Goal: Task Accomplishment & Management: Manage account settings

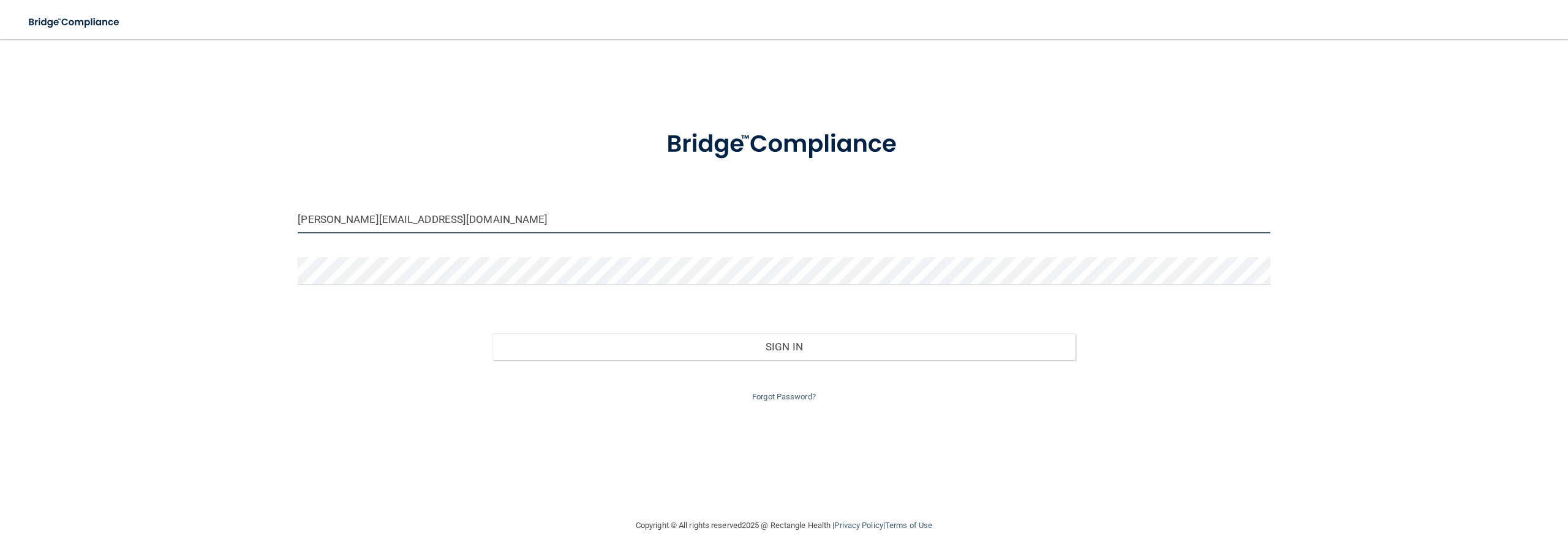
click at [606, 231] on input "[PERSON_NAME][EMAIL_ADDRESS][DOMAIN_NAME]" at bounding box center [783, 220] width 972 height 28
click at [319, 220] on input "[PERSON_NAME][EMAIL_ADDRESS][DOMAIN_NAME]" at bounding box center [783, 220] width 972 height 28
type input "Brenda@hollidayortho.com"
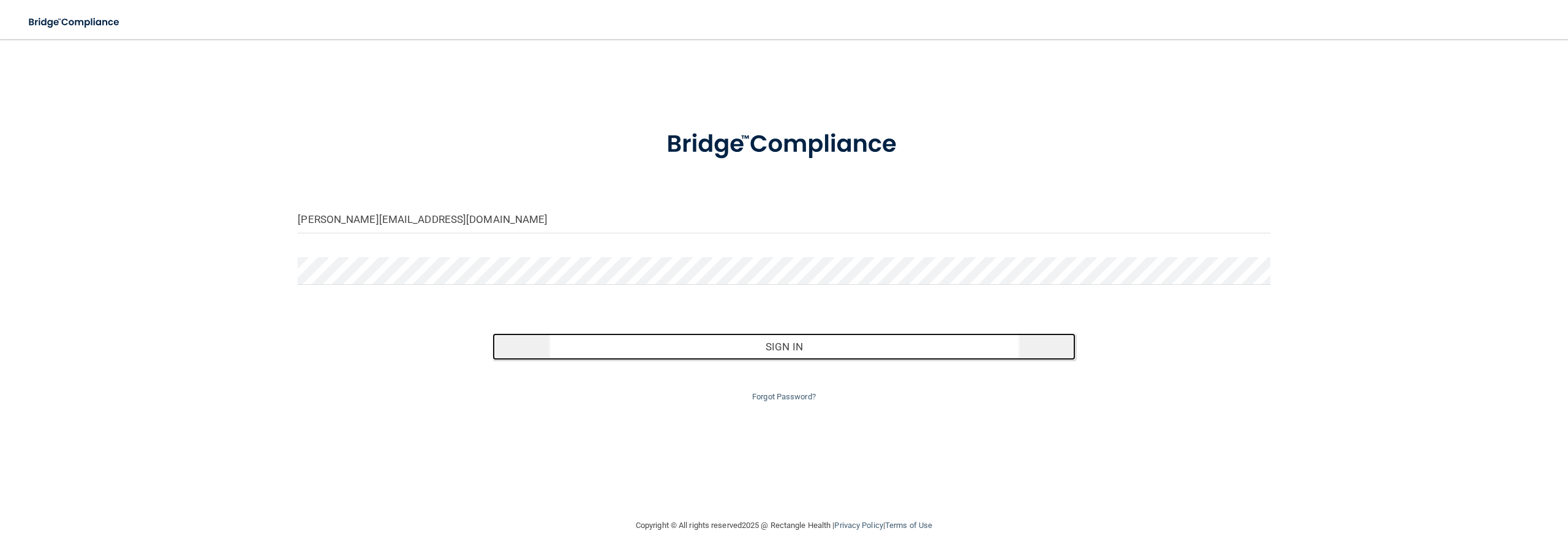
click at [705, 342] on button "Sign In" at bounding box center [784, 346] width 583 height 27
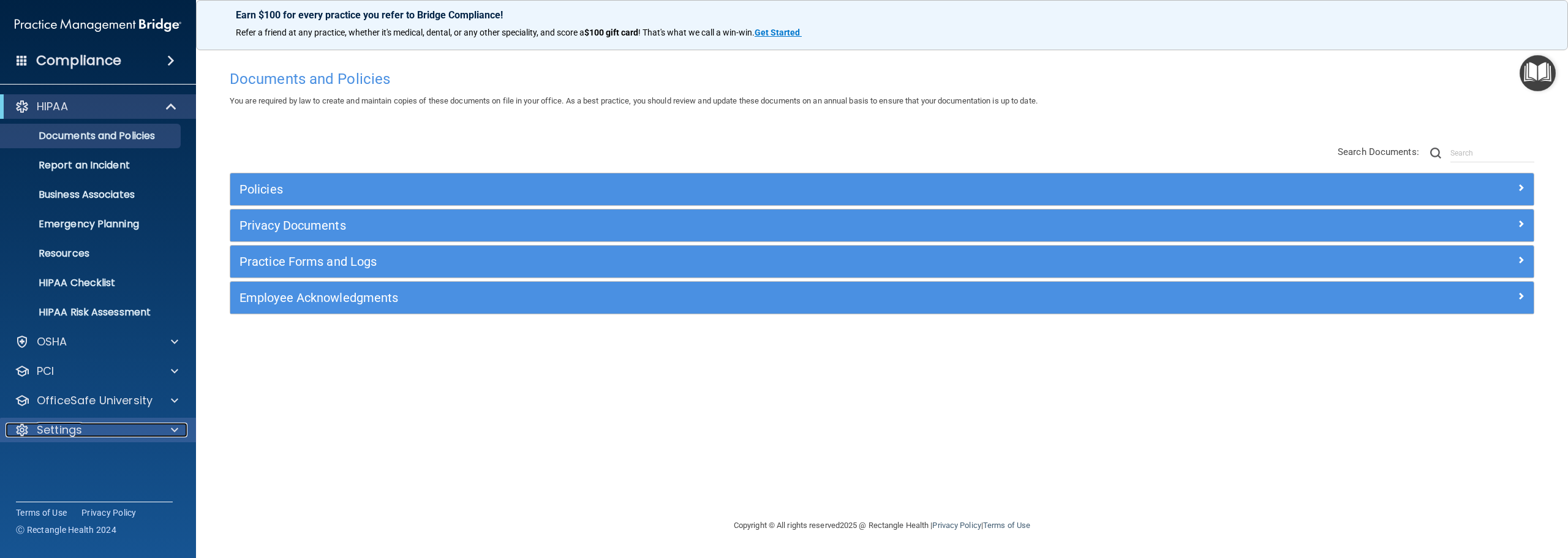
click at [76, 428] on p "Settings" at bounding box center [59, 430] width 45 height 15
click at [59, 483] on p "My Users" at bounding box center [92, 488] width 167 height 12
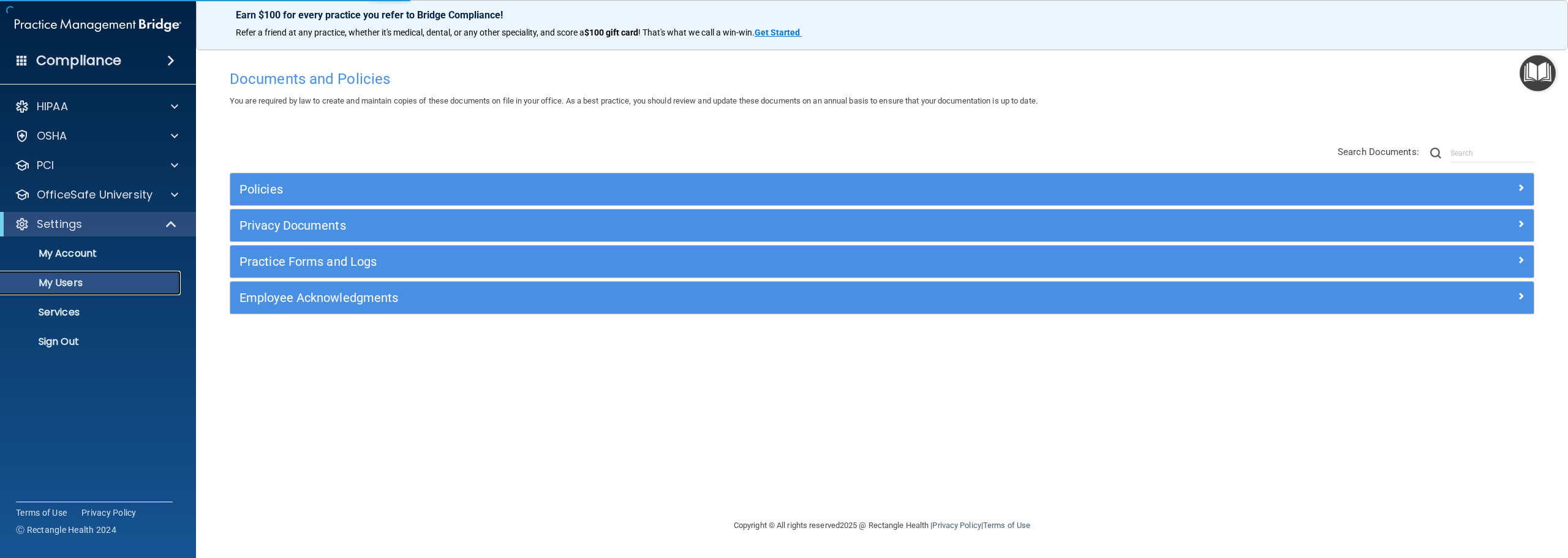
select select "20"
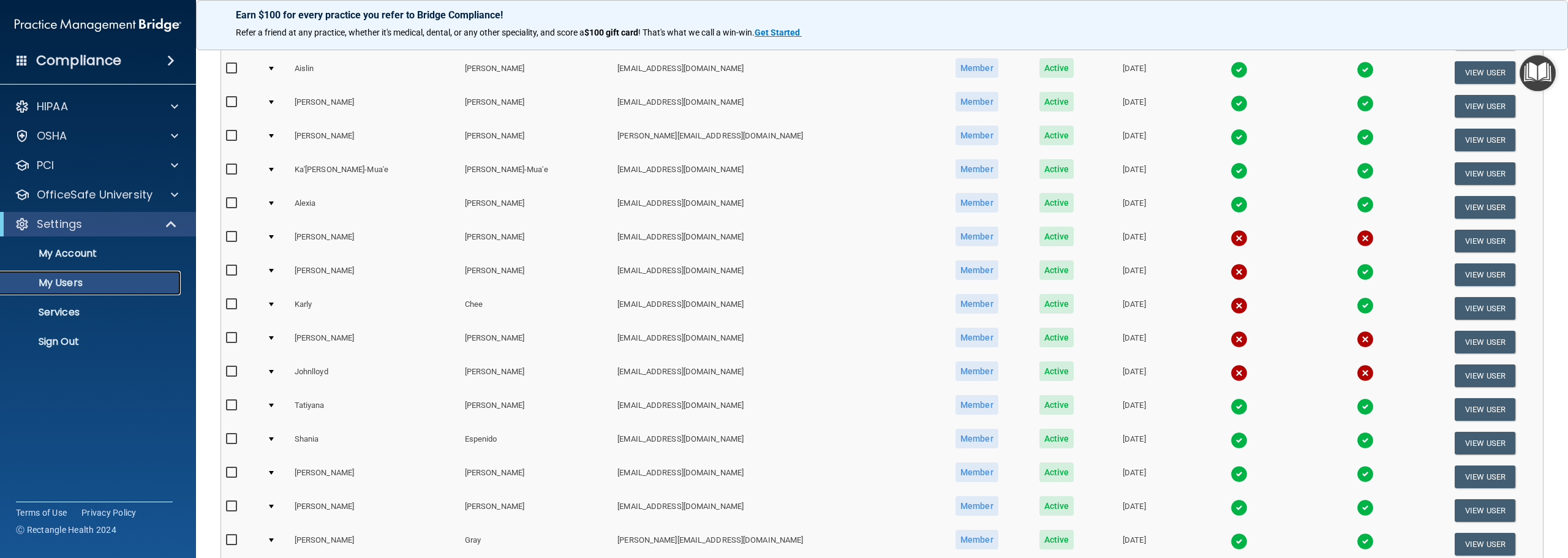
scroll to position [245, 0]
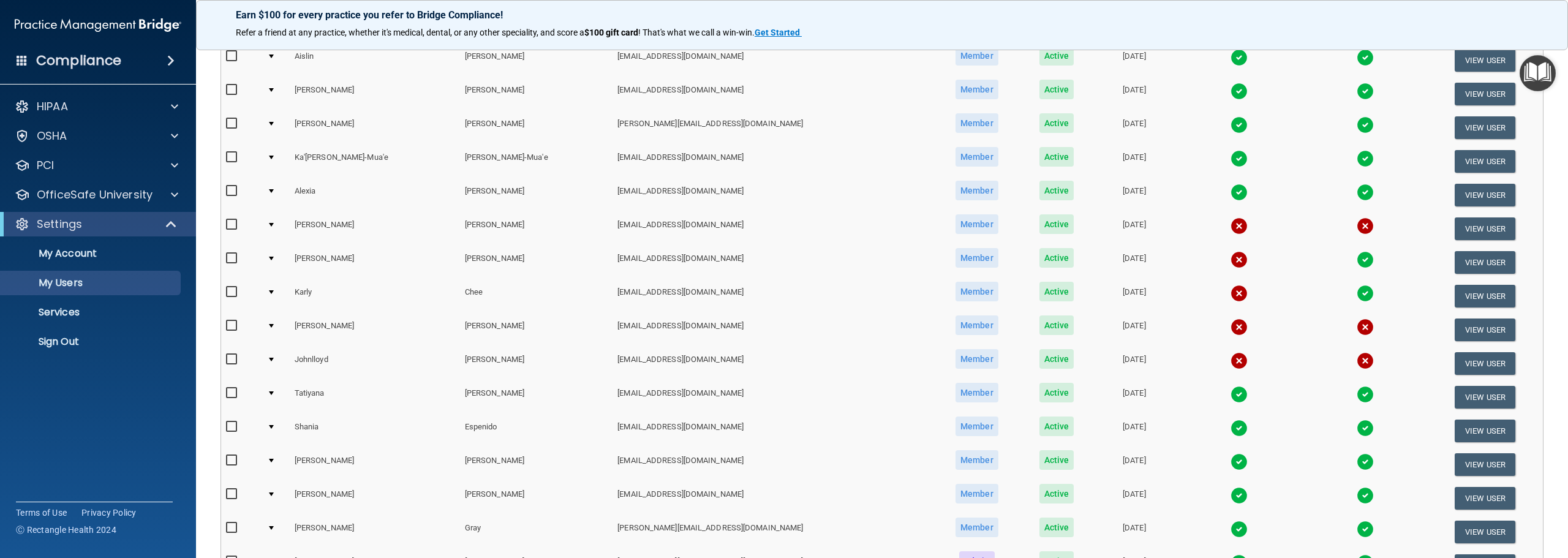
click at [232, 392] on input "checkbox" at bounding box center [233, 393] width 14 height 10
checkbox input "true"
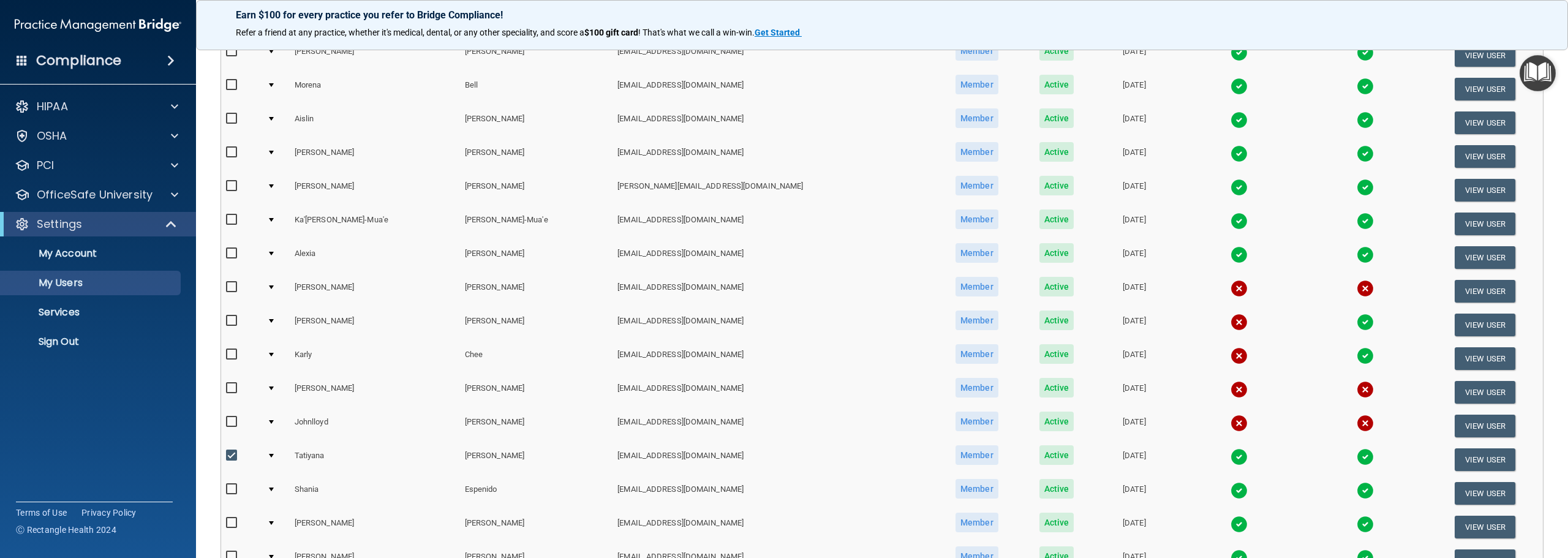
scroll to position [306, 0]
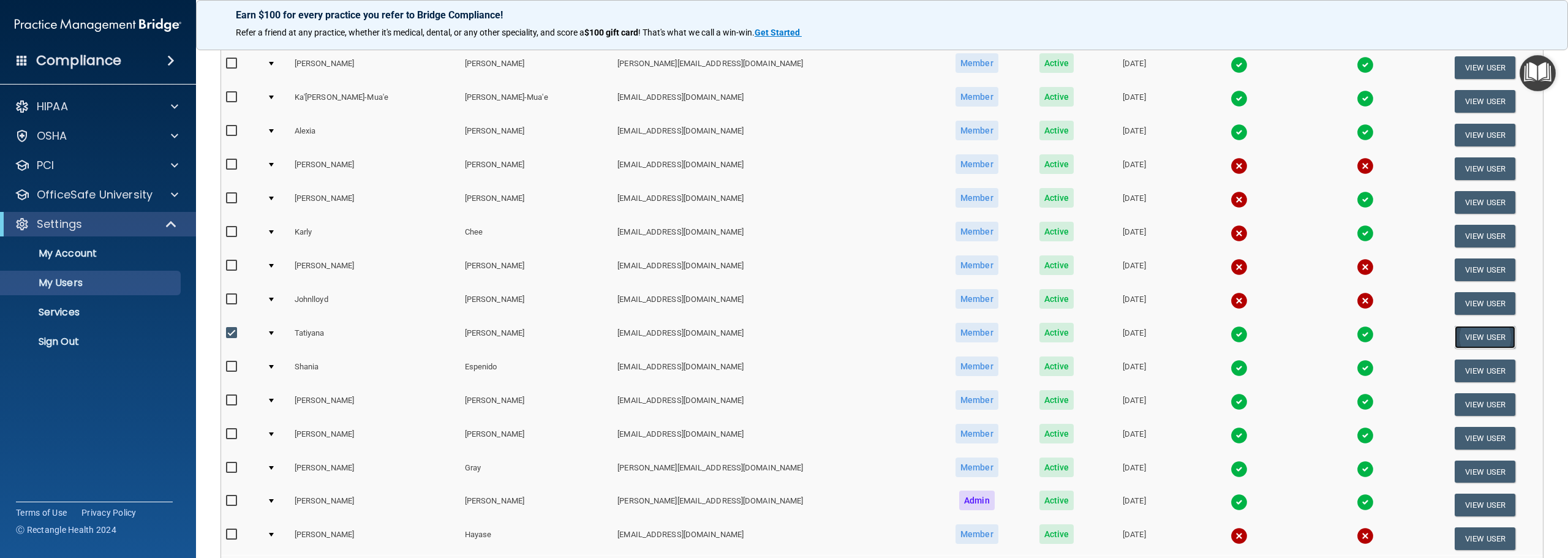
click at [1485, 338] on button "View User" at bounding box center [1485, 337] width 61 height 23
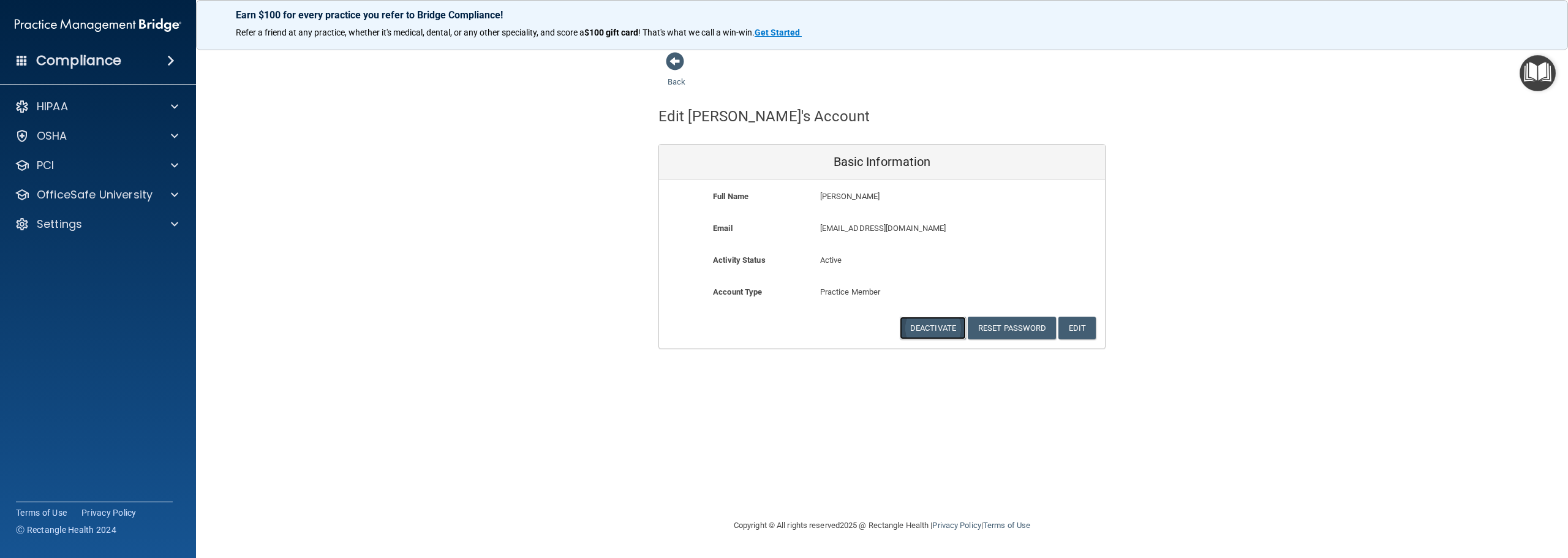
click at [915, 319] on button "Deactivate" at bounding box center [933, 327] width 66 height 23
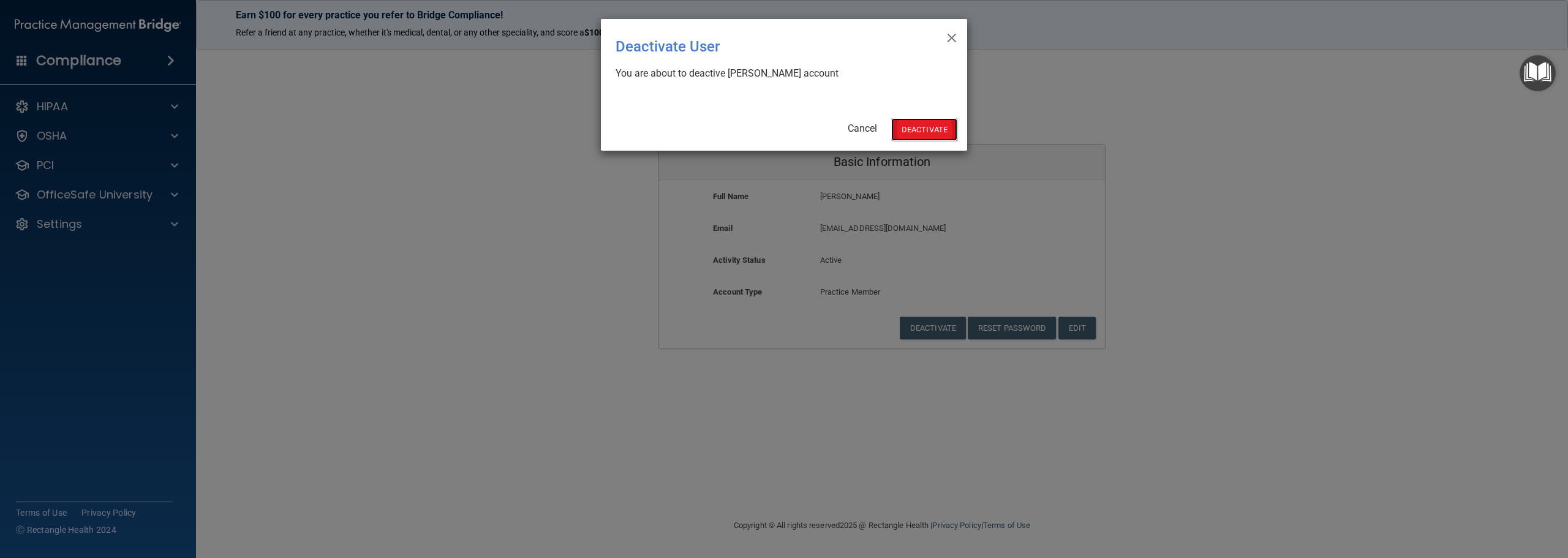
click at [930, 130] on button "Deactivate" at bounding box center [924, 129] width 66 height 23
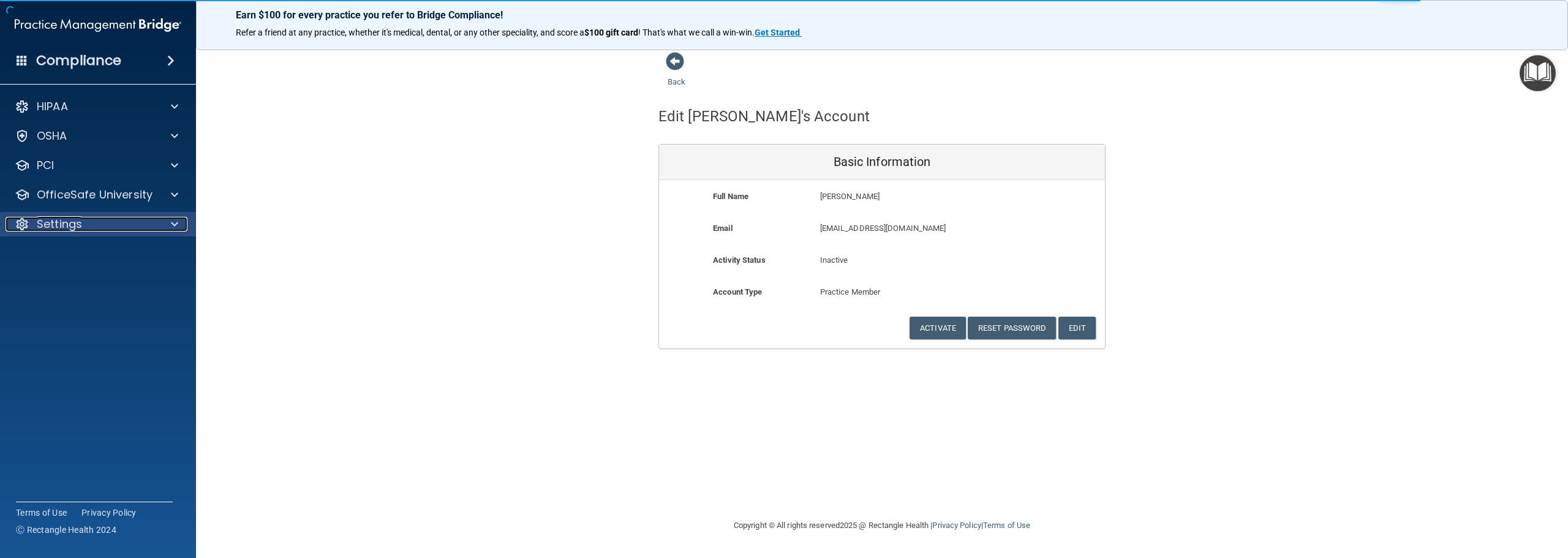
click at [95, 220] on div "Settings" at bounding box center [81, 224] width 152 height 15
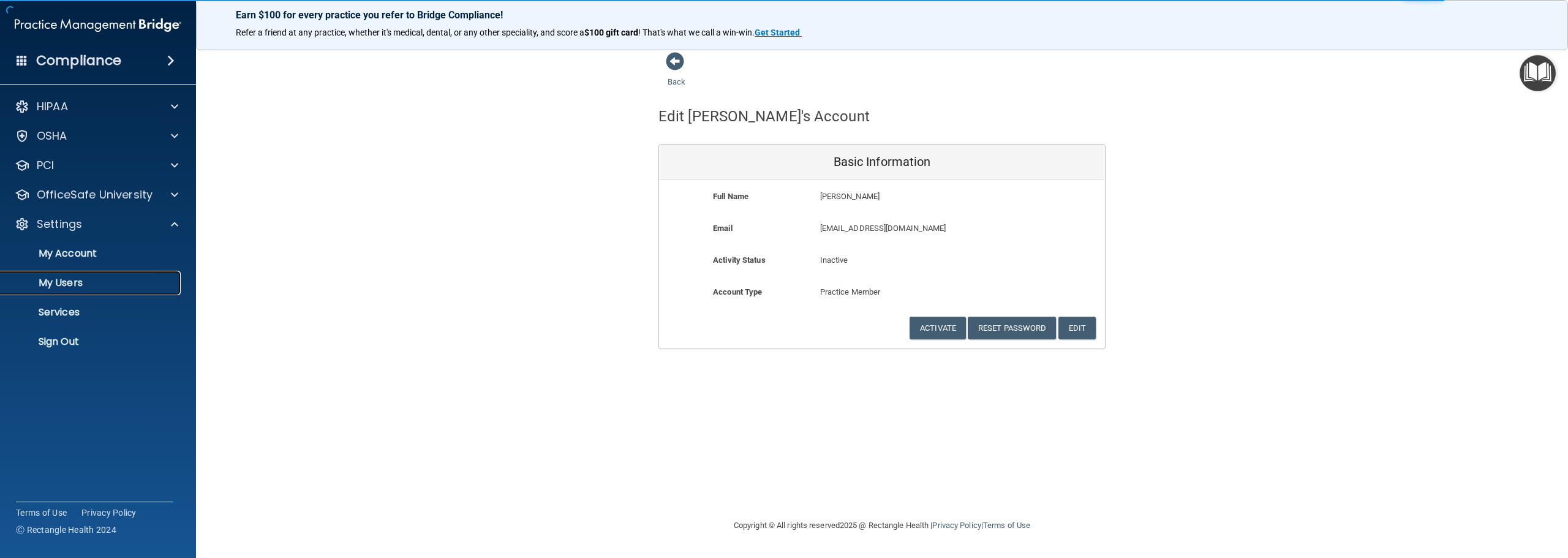
click at [81, 279] on p "My Users" at bounding box center [92, 283] width 167 height 12
select select "20"
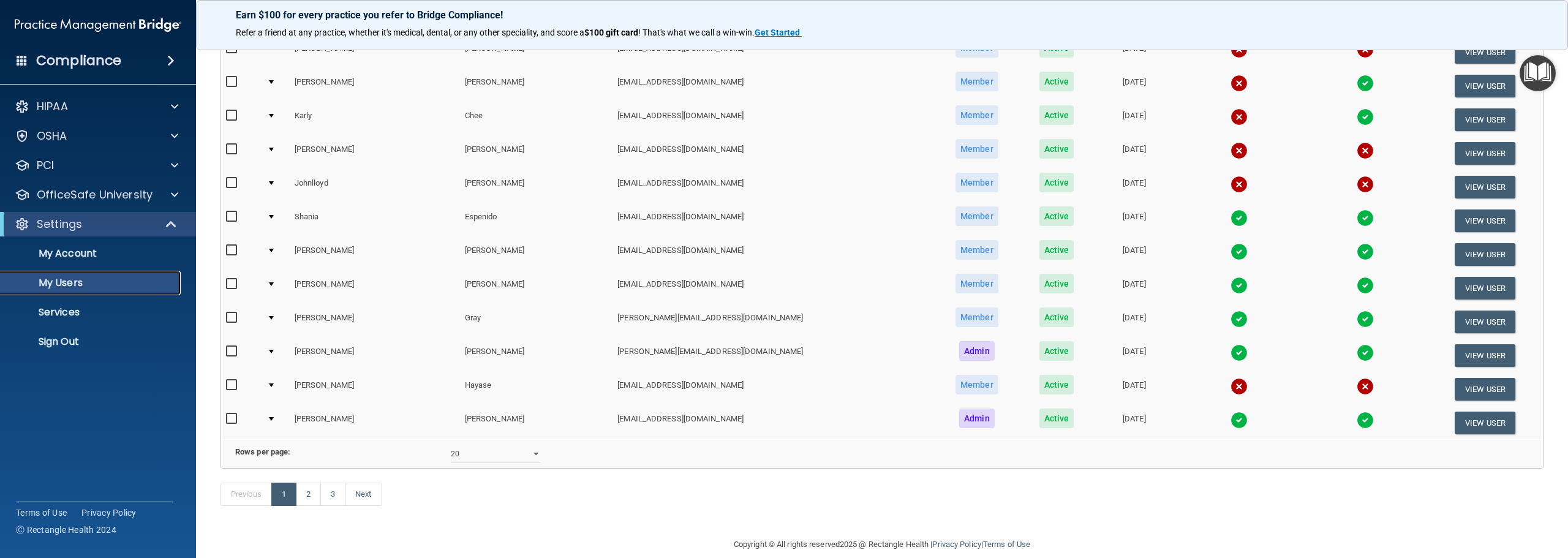
scroll to position [428, 0]
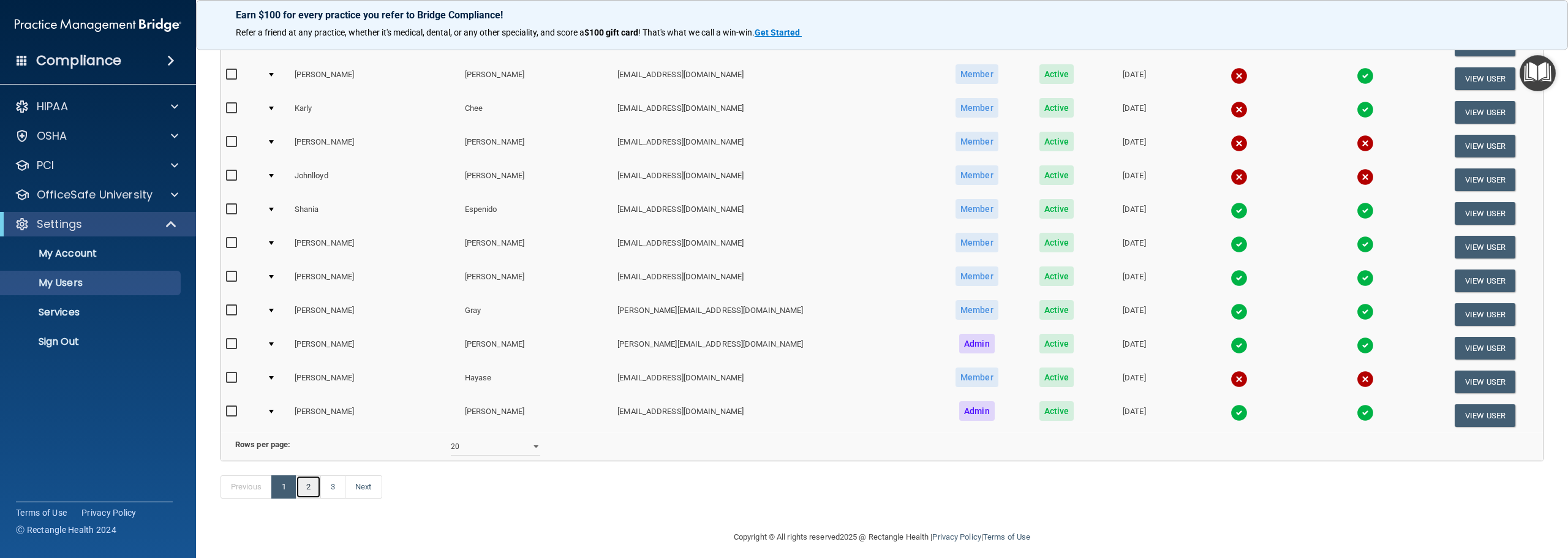
click at [309, 499] on link "2" at bounding box center [308, 487] width 25 height 23
select select "20"
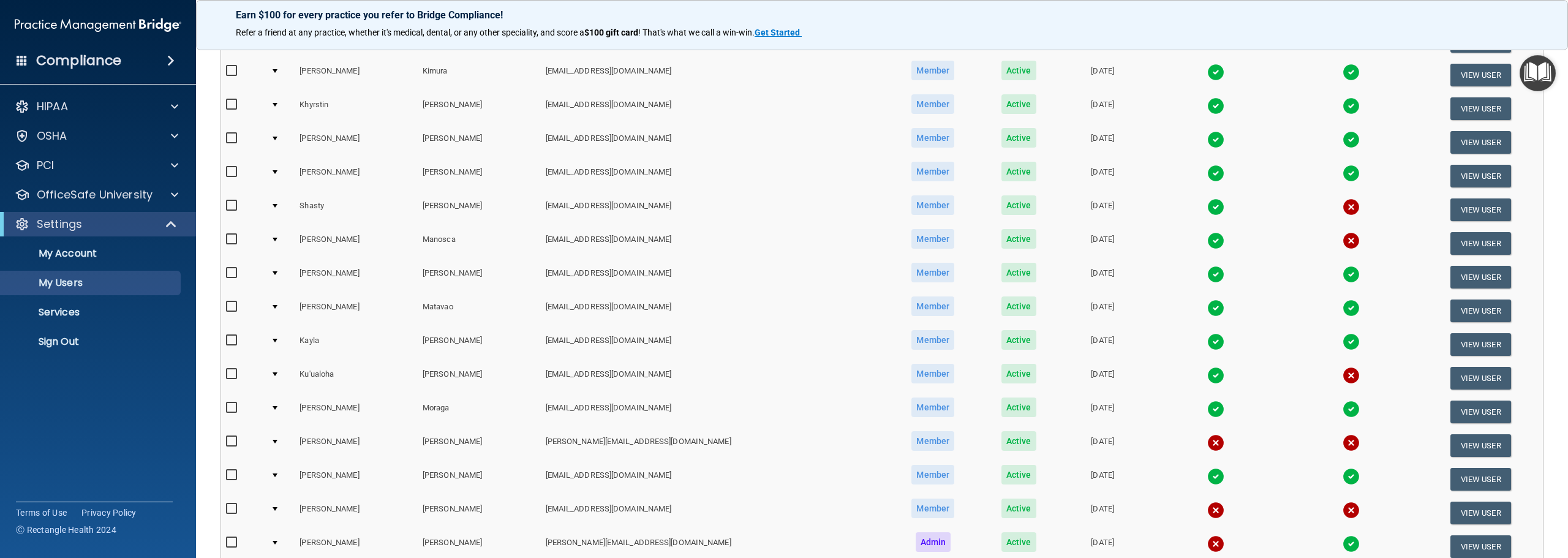
scroll to position [184, 0]
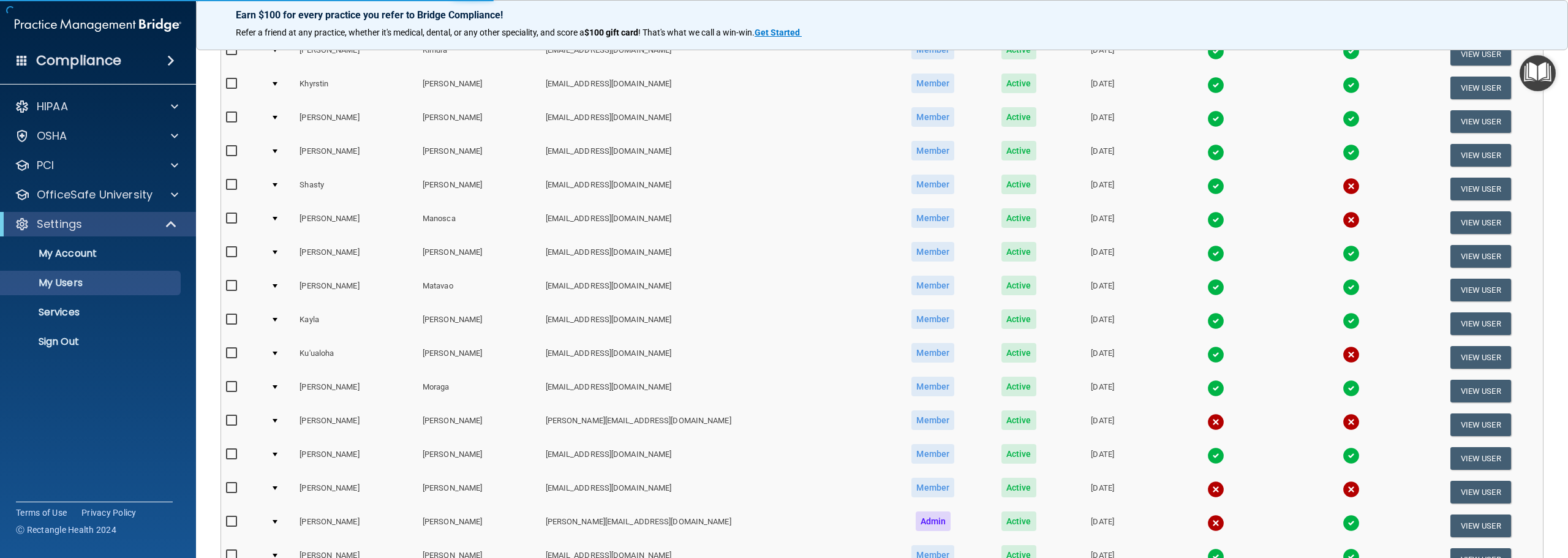
select select "20"
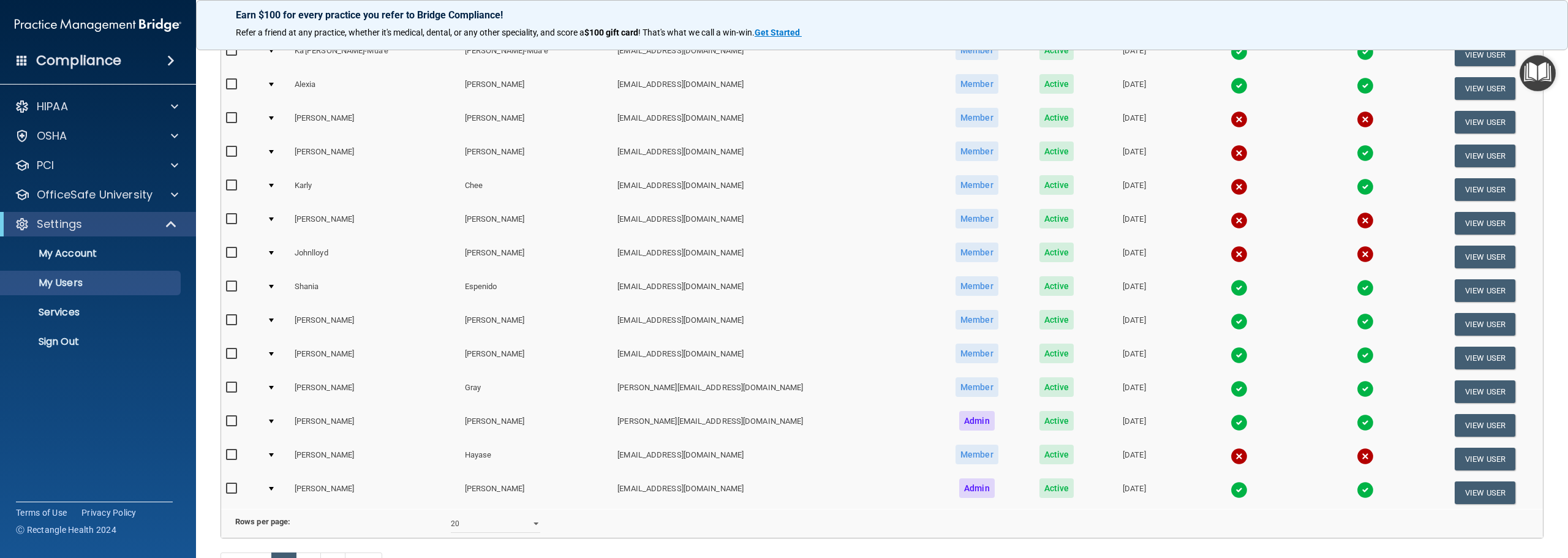
scroll to position [428, 0]
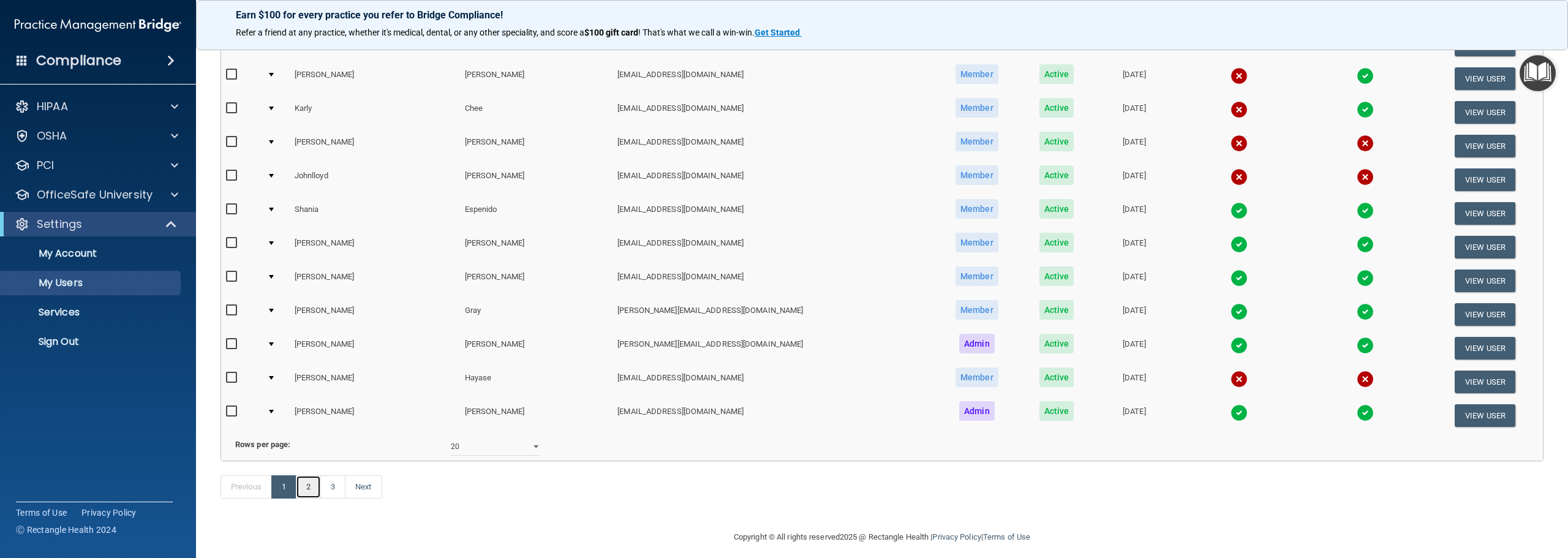
click at [315, 499] on link "2" at bounding box center [308, 487] width 25 height 23
select select "20"
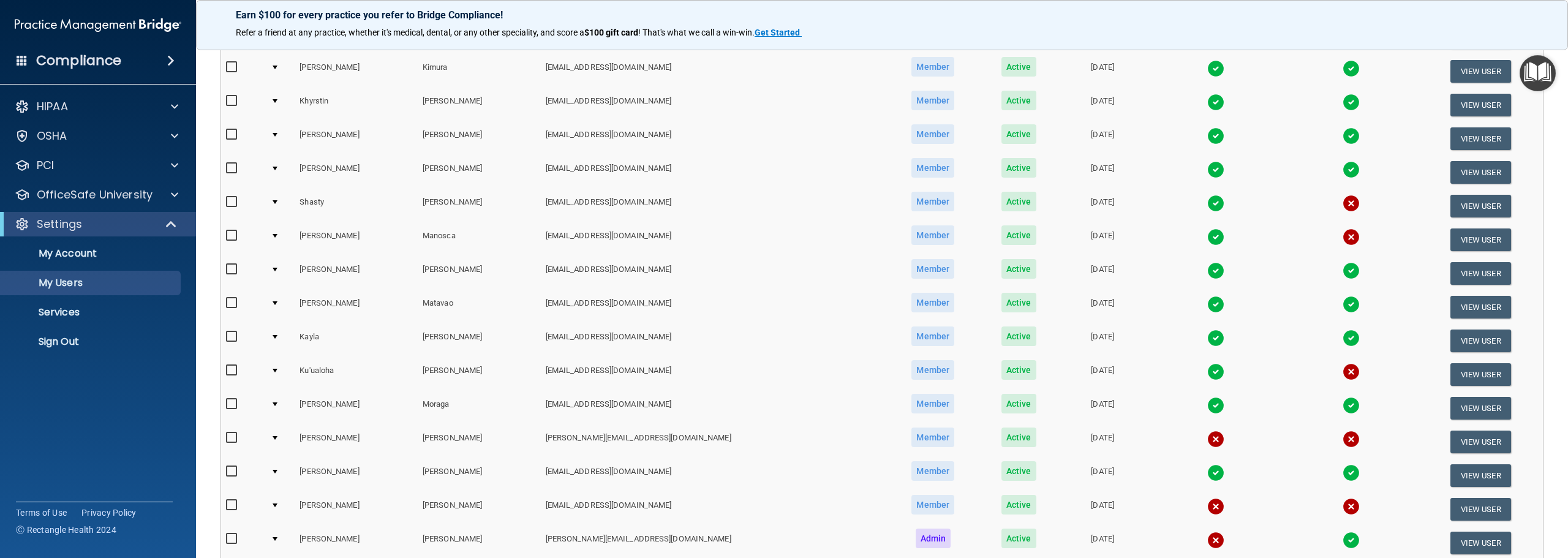
scroll to position [245, 0]
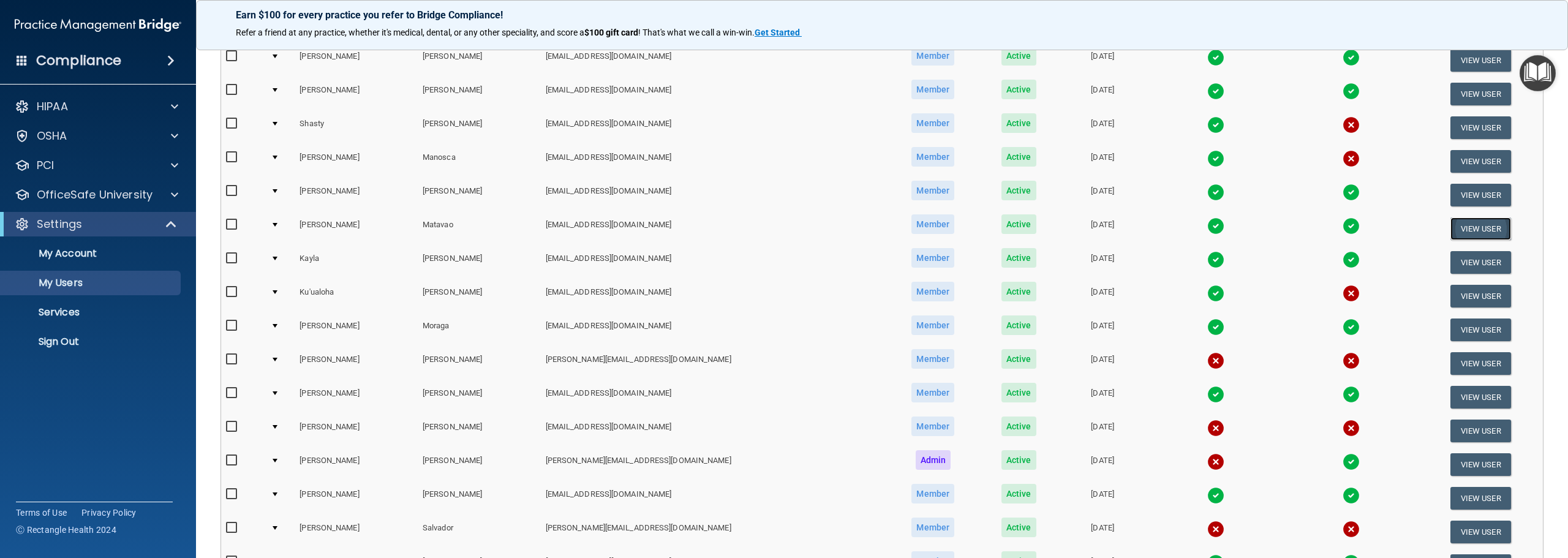
click at [1483, 230] on button "View User" at bounding box center [1480, 228] width 61 height 23
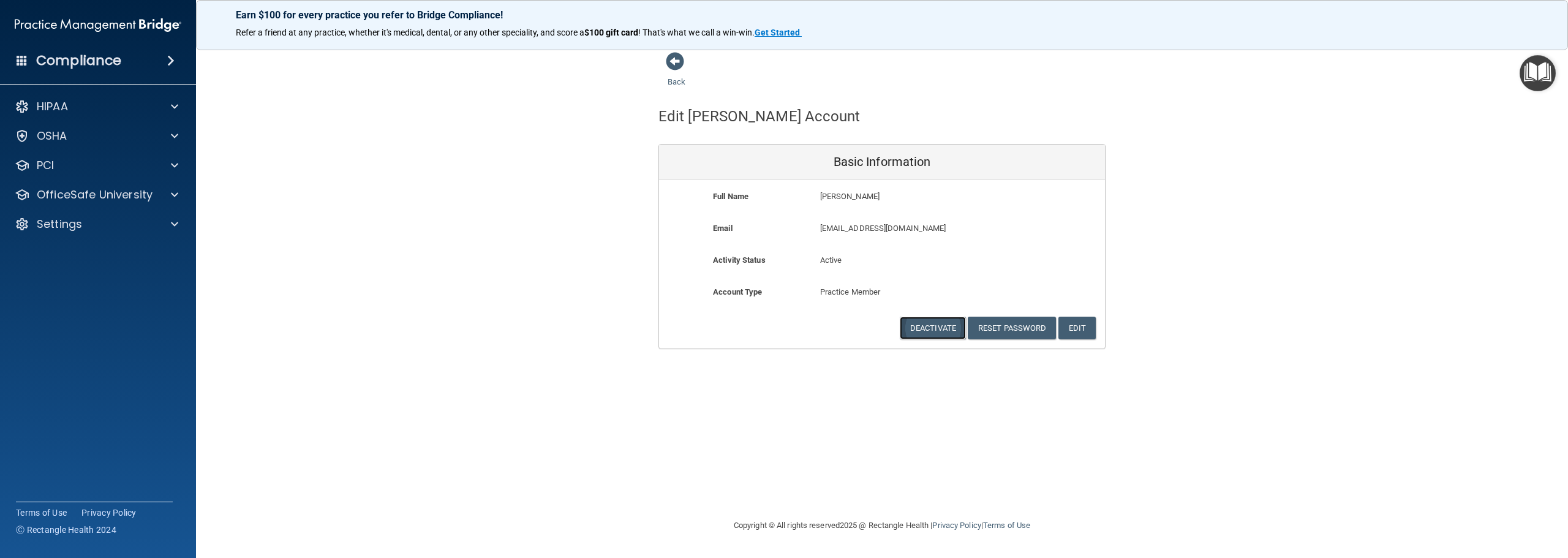
click at [919, 332] on button "Deactivate" at bounding box center [933, 327] width 66 height 23
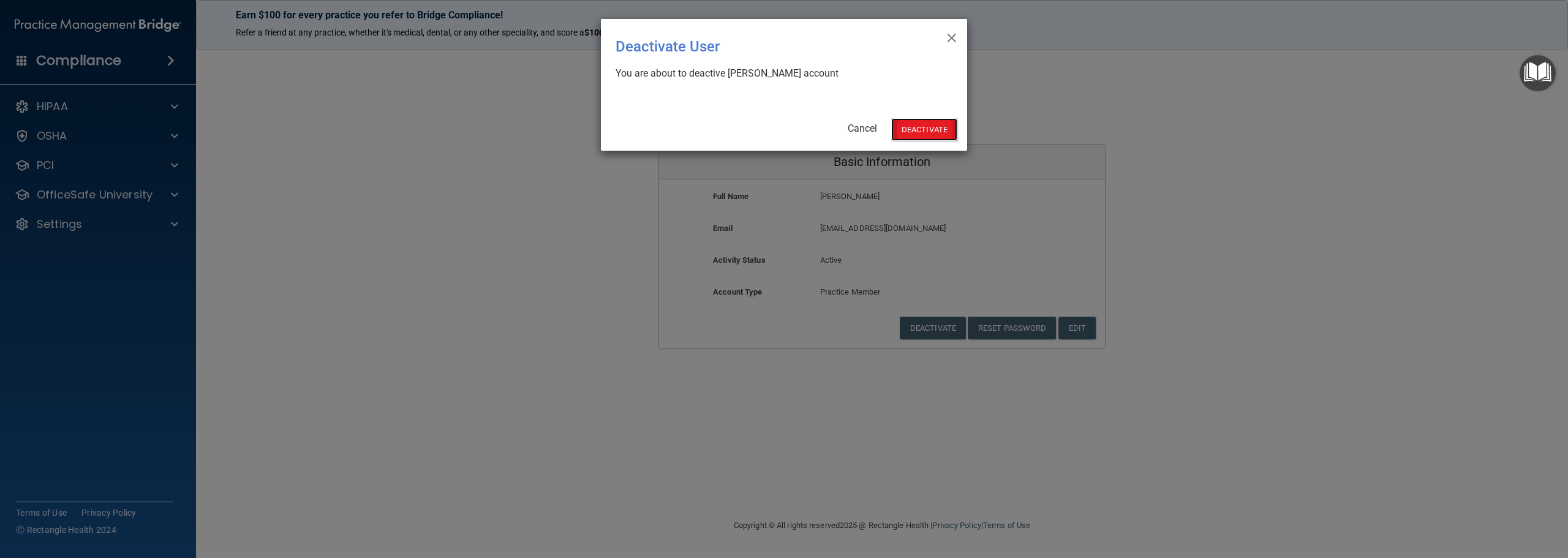
click at [913, 134] on button "Deactivate" at bounding box center [924, 129] width 66 height 23
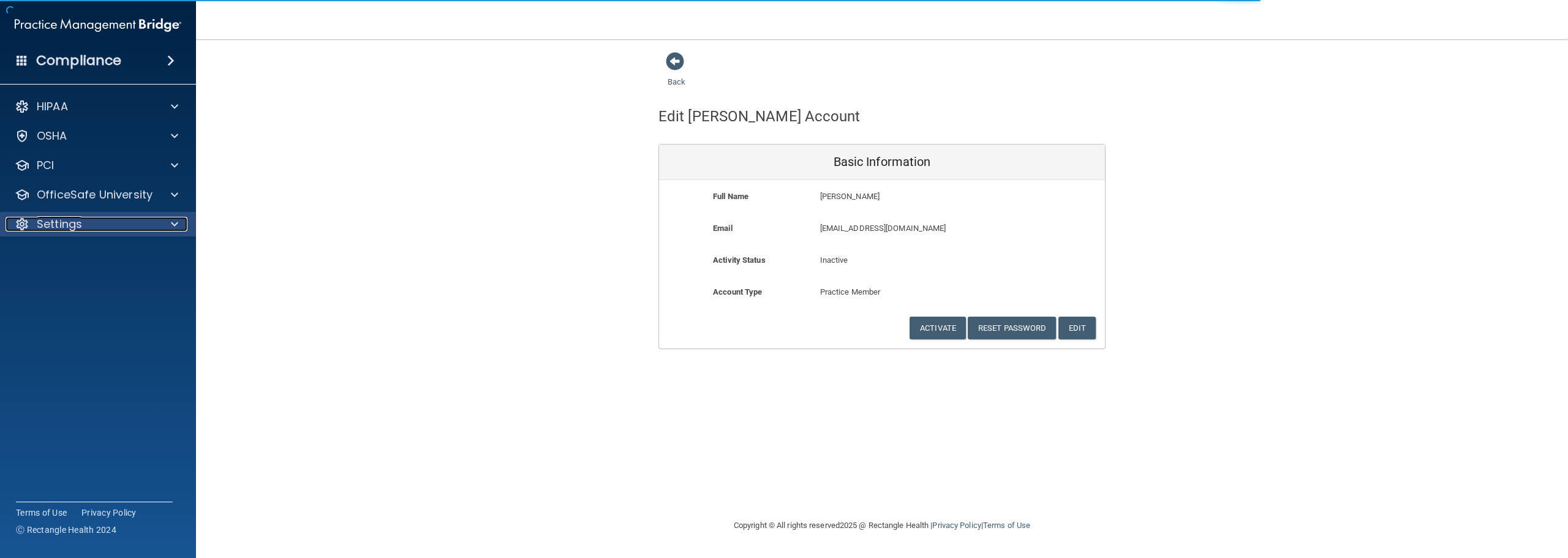
click at [47, 220] on p "Settings" at bounding box center [59, 224] width 45 height 15
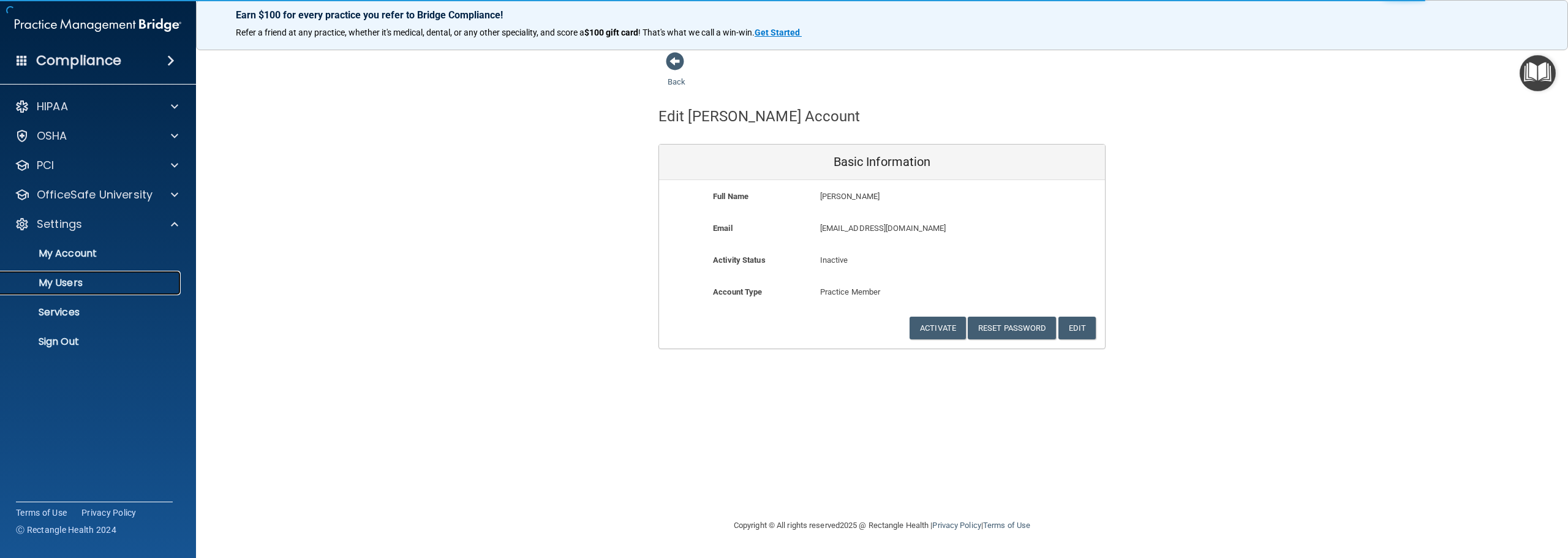
click at [62, 281] on p "My Users" at bounding box center [92, 283] width 167 height 12
select select "20"
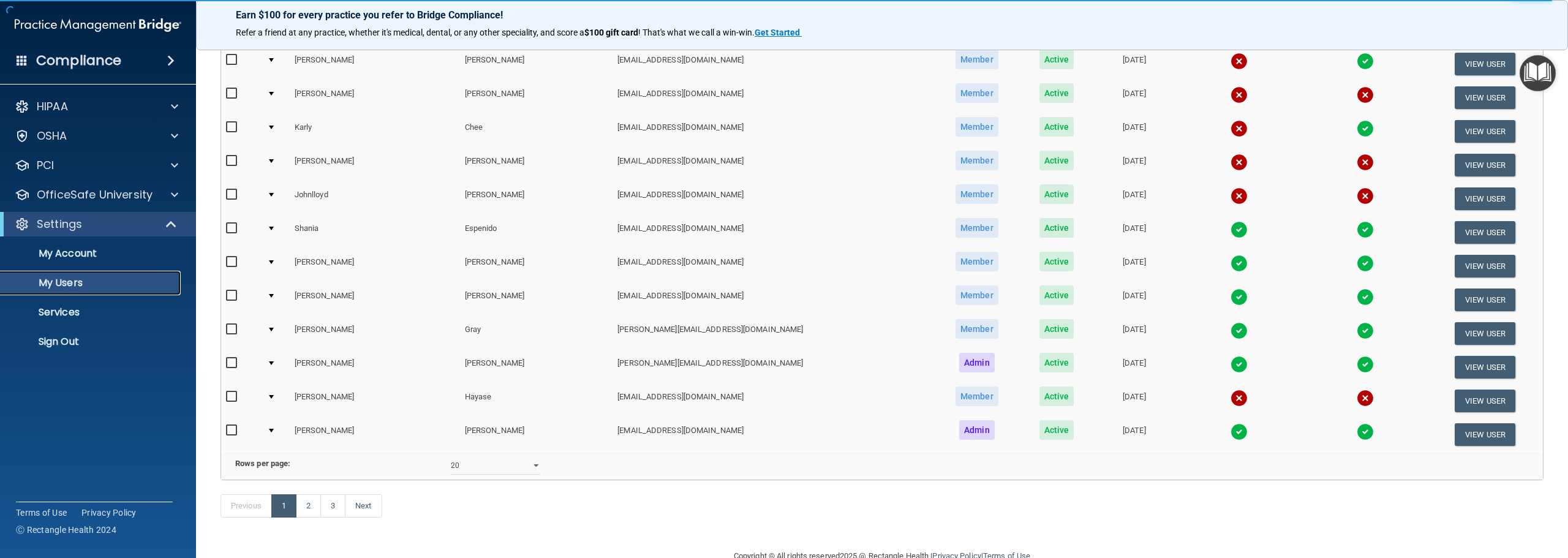
scroll to position [428, 0]
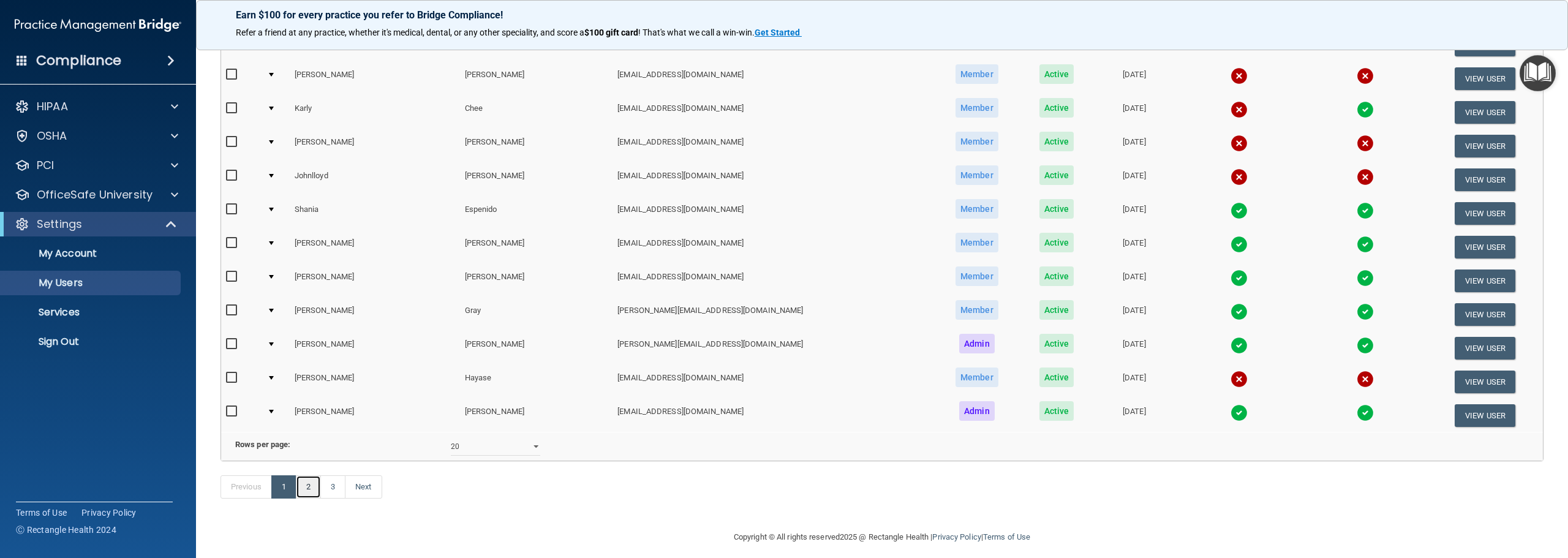
click at [315, 499] on link "2" at bounding box center [308, 487] width 25 height 23
select select "20"
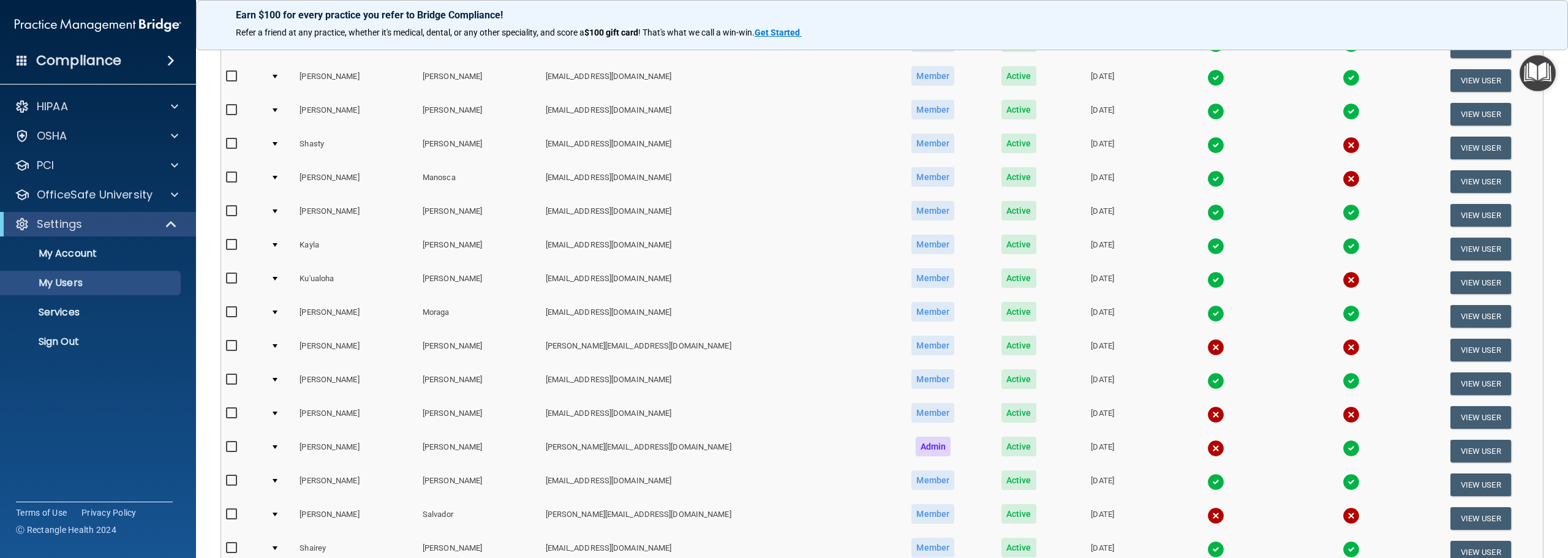
scroll to position [245, 0]
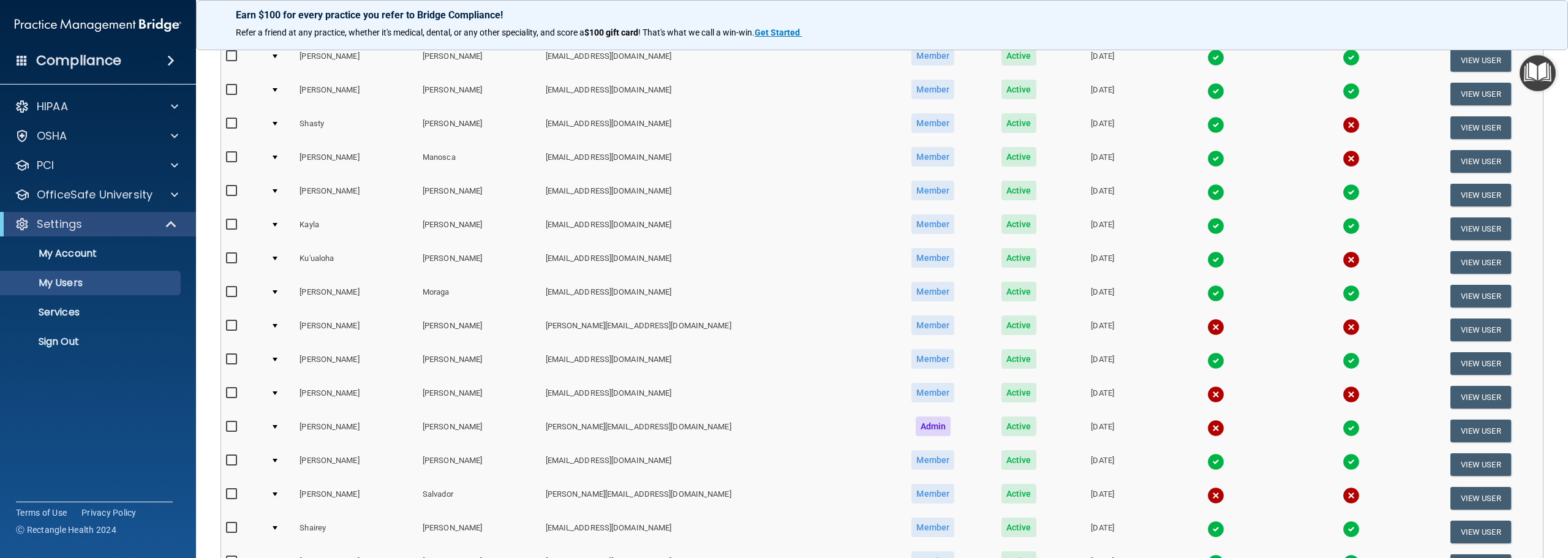
click at [1431, 362] on td "View User" at bounding box center [1480, 363] width 125 height 34
click at [1463, 364] on button "View User" at bounding box center [1480, 363] width 61 height 23
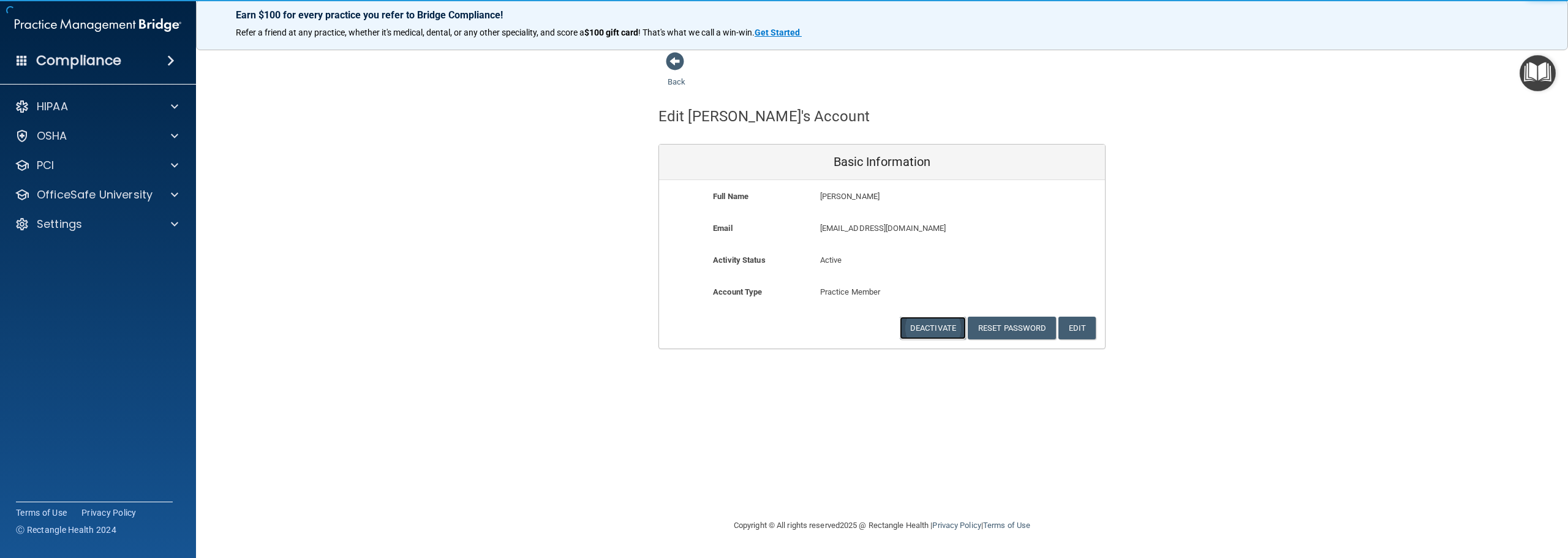
click at [935, 327] on button "Deactivate" at bounding box center [933, 327] width 66 height 23
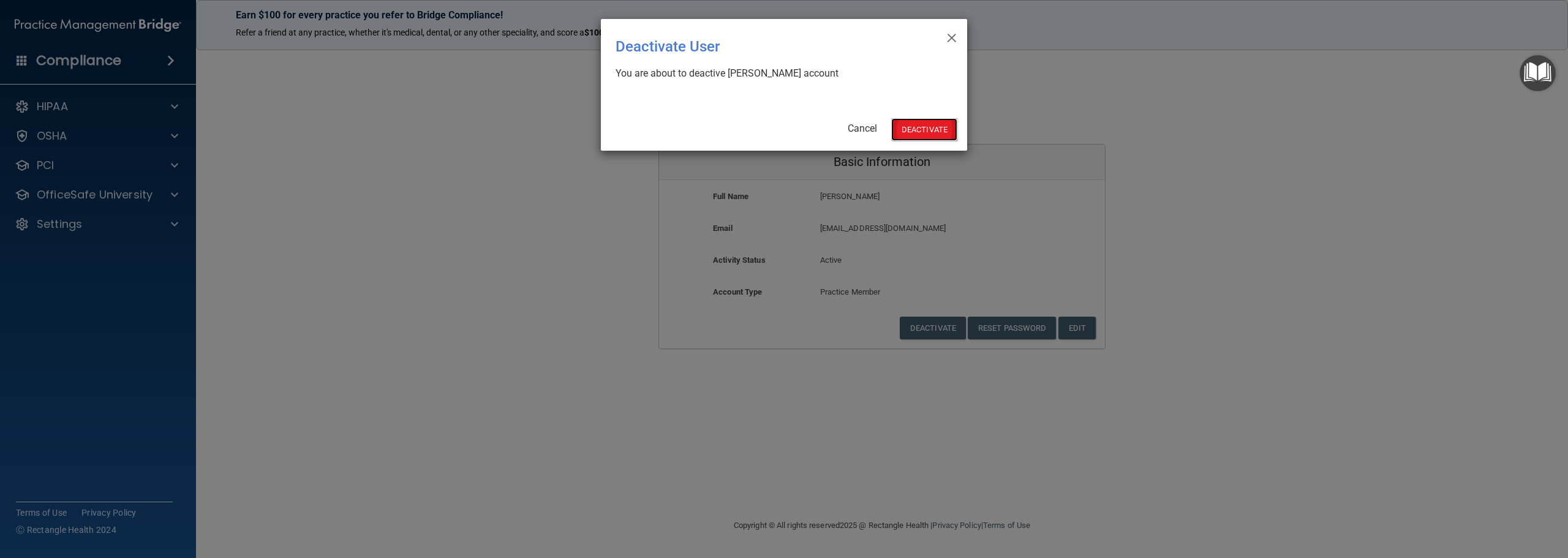
click at [917, 138] on button "Deactivate" at bounding box center [924, 129] width 66 height 23
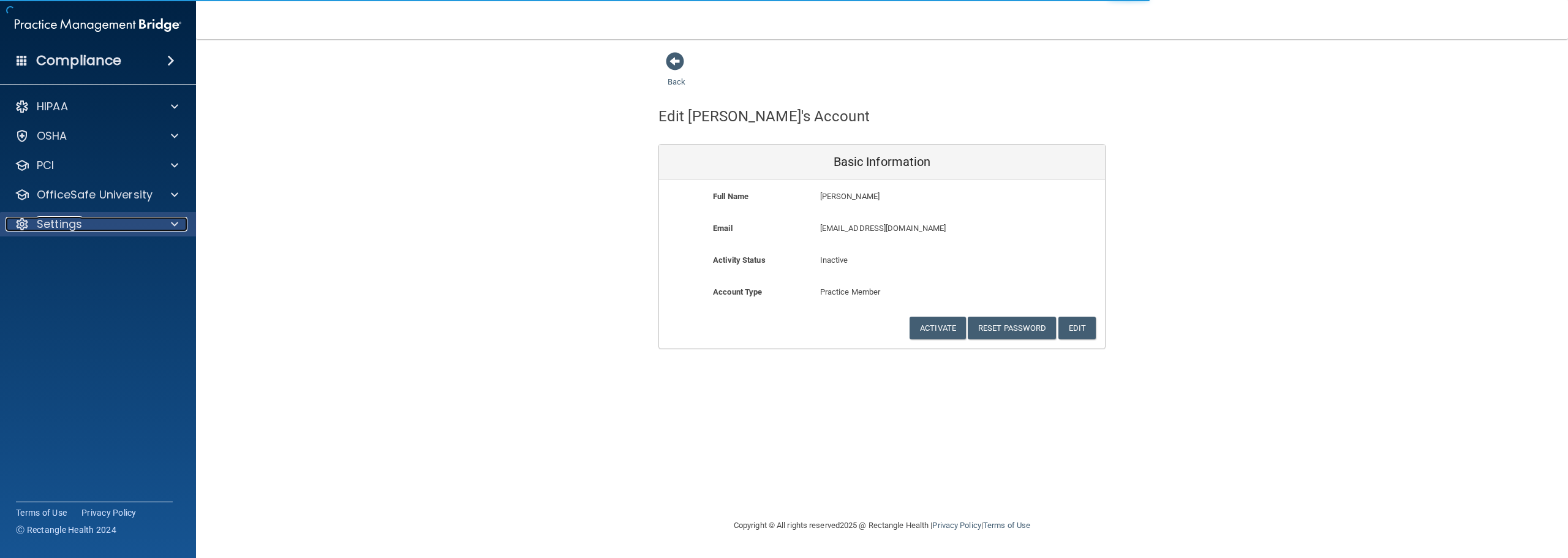
click at [111, 217] on div "Settings" at bounding box center [81, 224] width 152 height 15
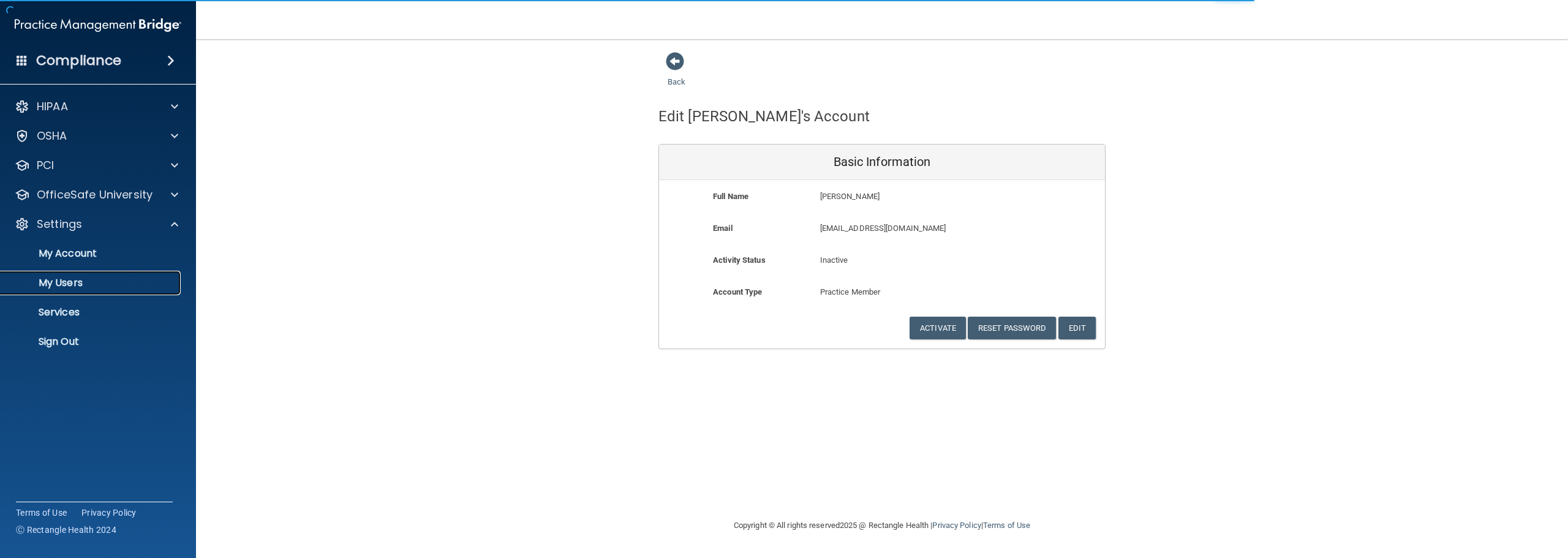
click at [73, 286] on p "My Users" at bounding box center [92, 283] width 167 height 12
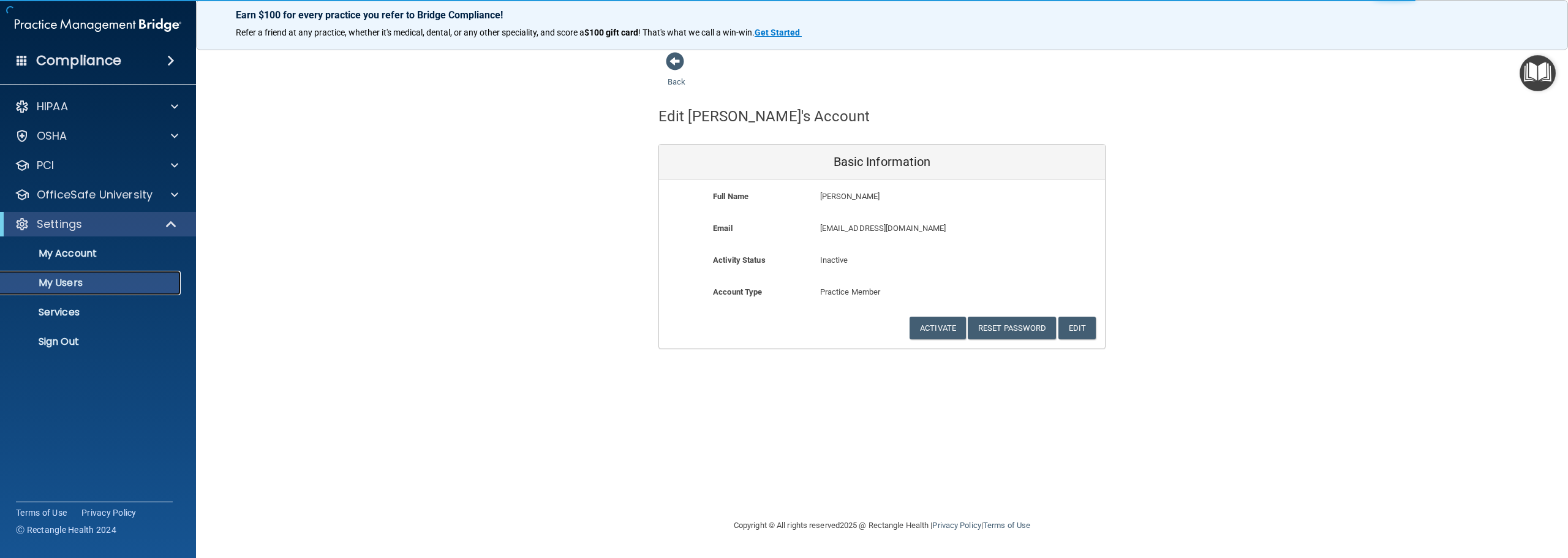
select select "20"
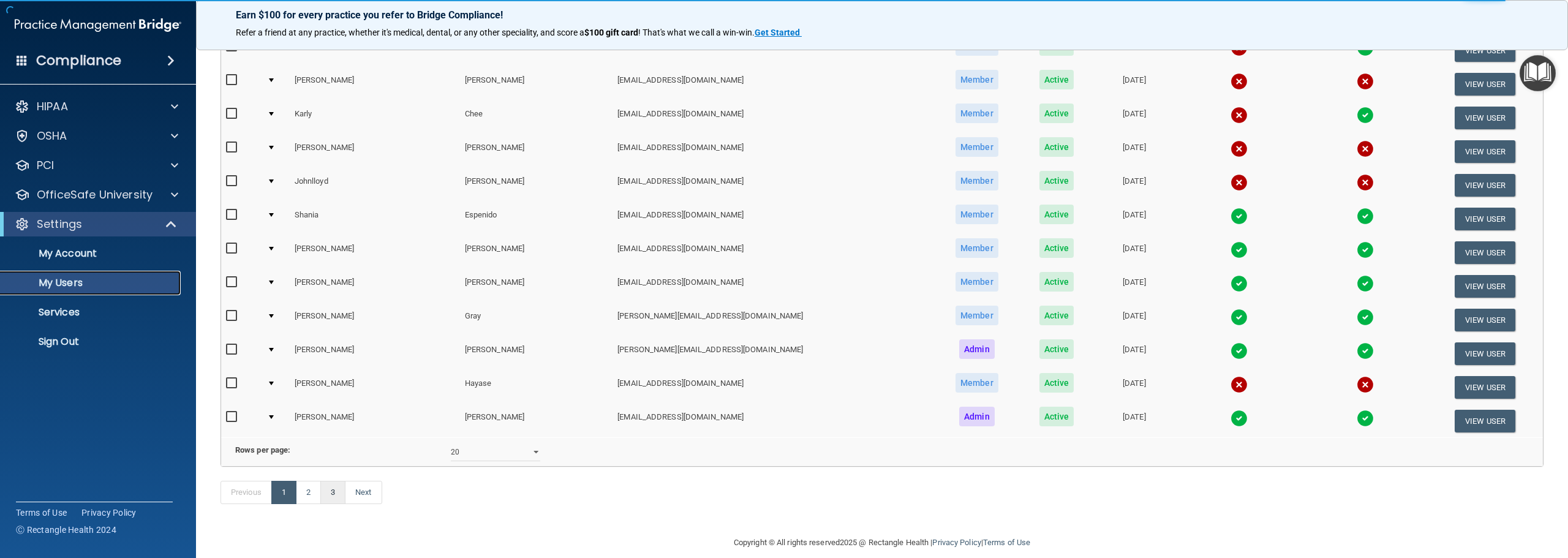
scroll to position [455, 0]
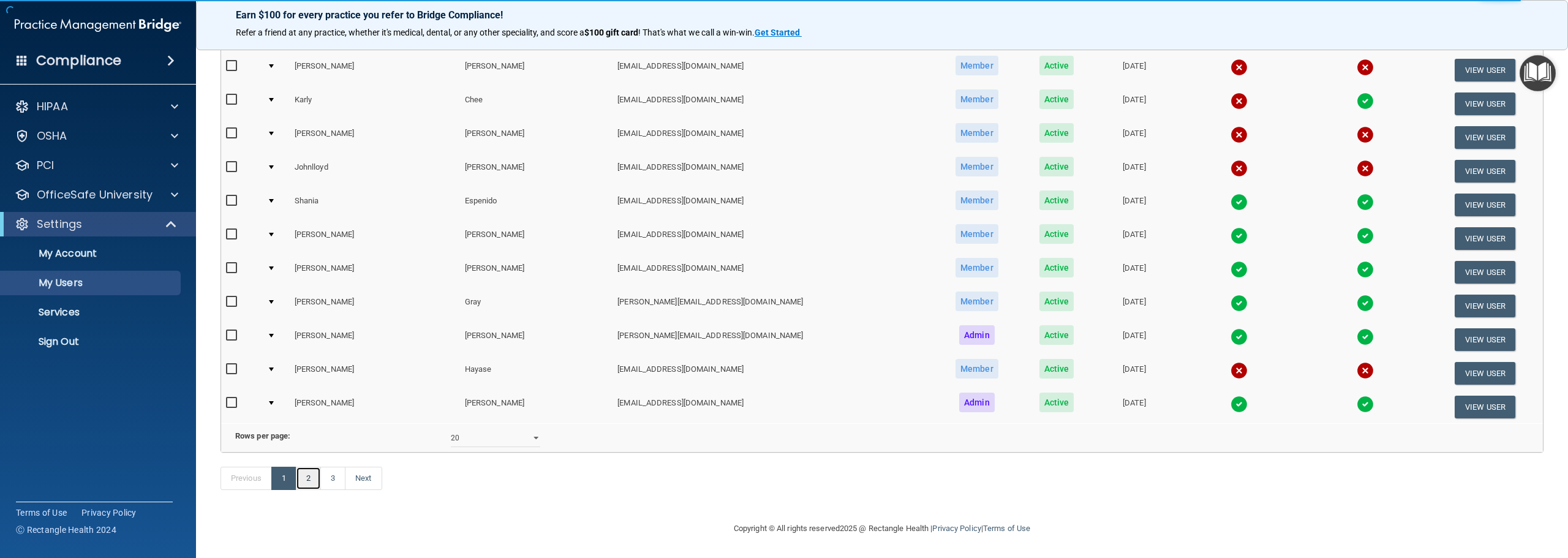
click at [311, 477] on link "2" at bounding box center [308, 478] width 25 height 23
select select "20"
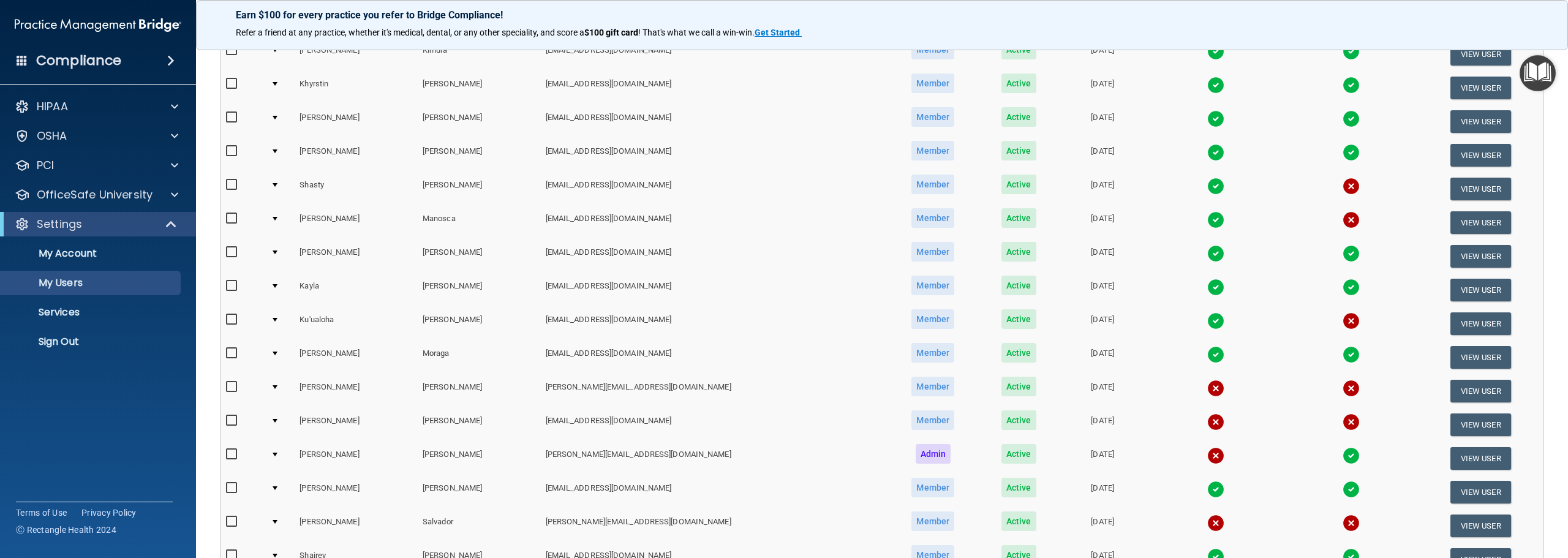
scroll to position [245, 0]
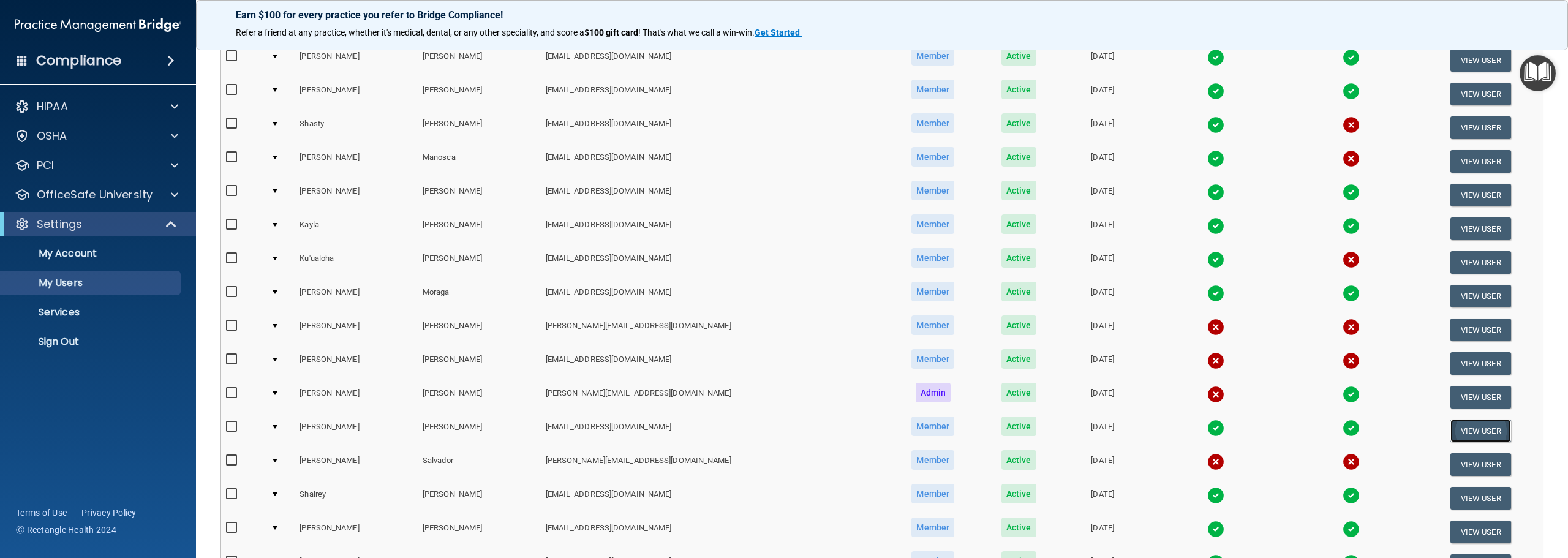
click at [1450, 427] on button "View User" at bounding box center [1480, 431] width 61 height 23
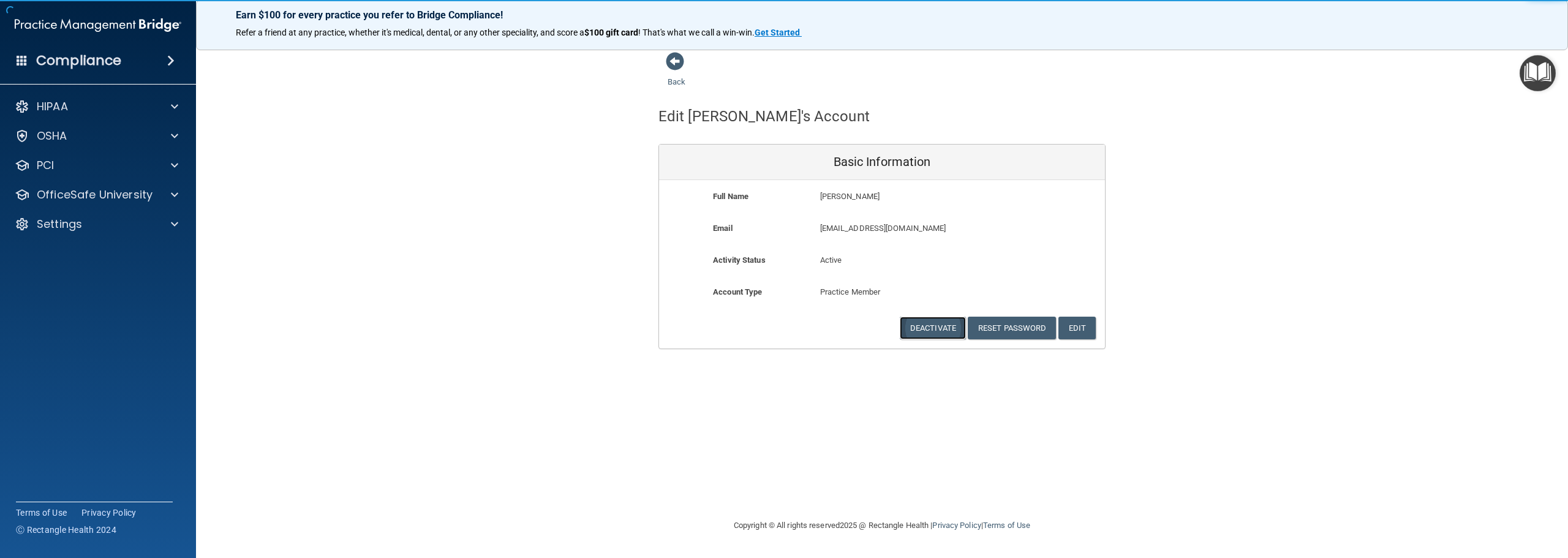
click at [936, 329] on button "Deactivate" at bounding box center [933, 327] width 66 height 23
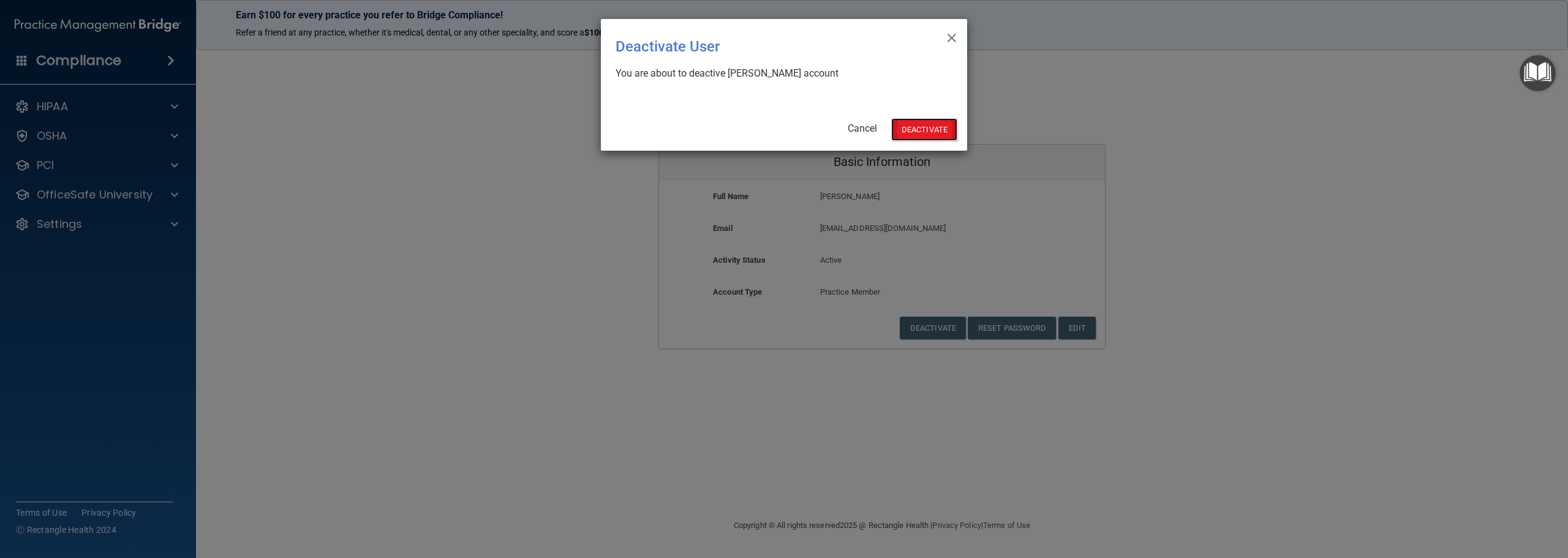
click at [912, 132] on button "Deactivate" at bounding box center [924, 129] width 66 height 23
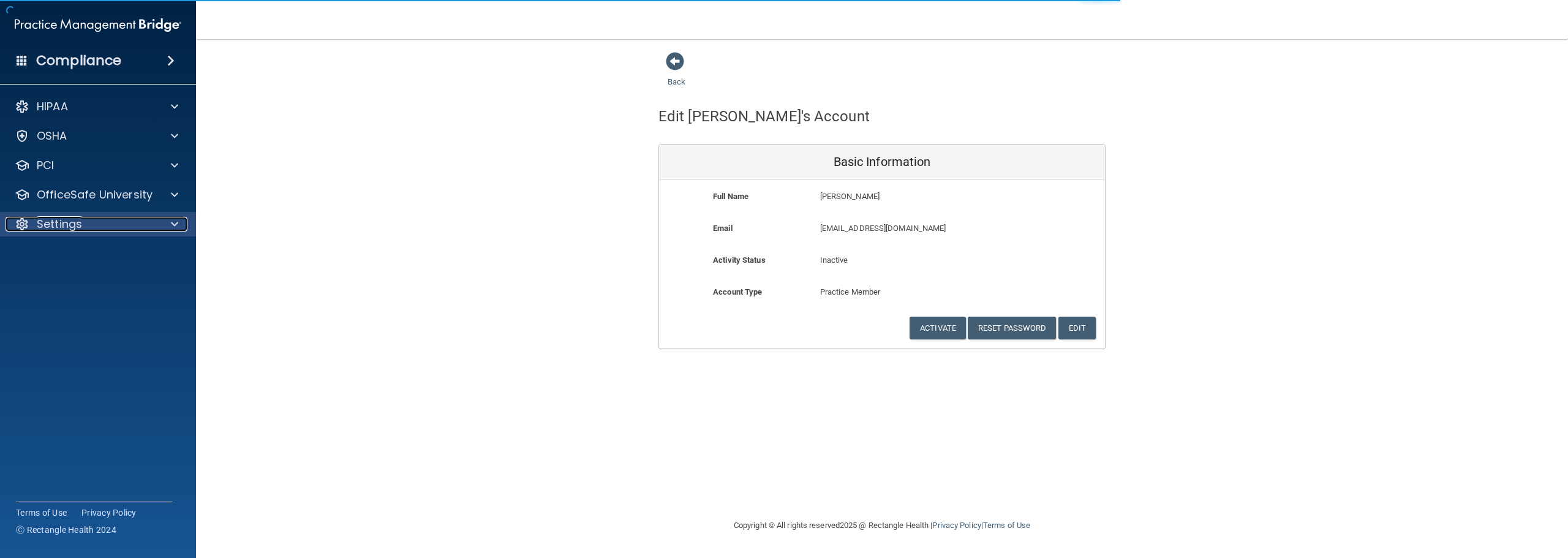
click at [94, 220] on div "Settings" at bounding box center [81, 224] width 152 height 15
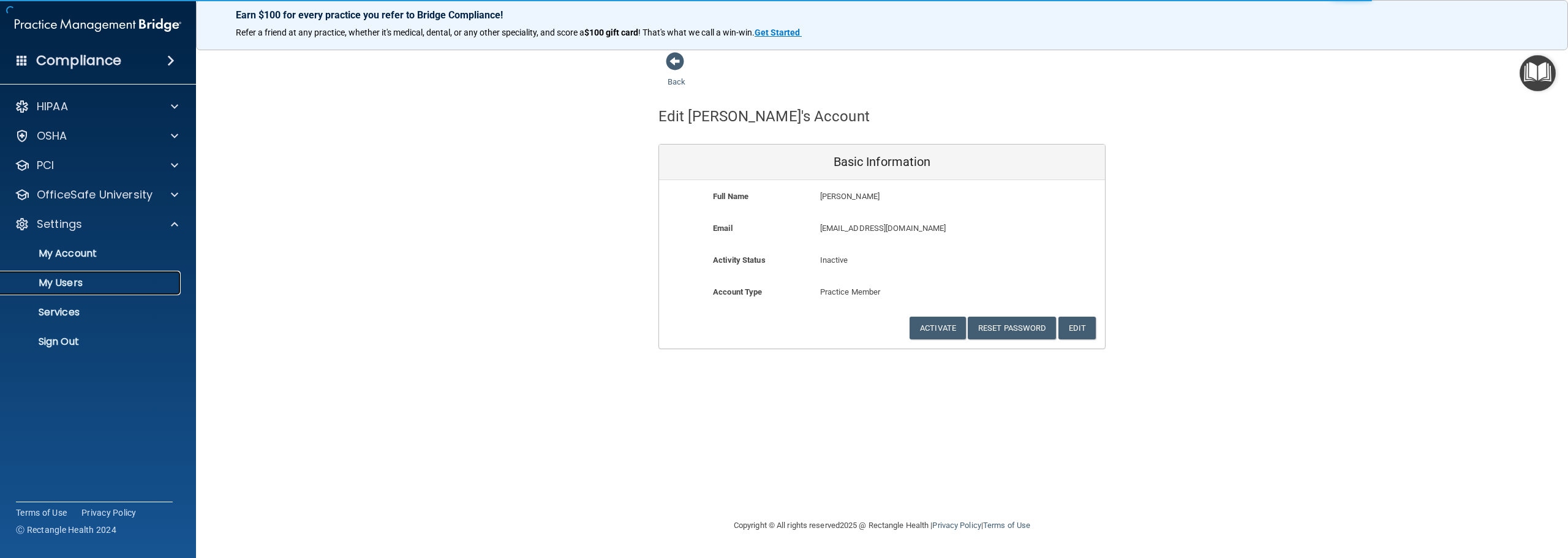
click at [70, 291] on link "My Users" at bounding box center [83, 283] width 193 height 24
select select "20"
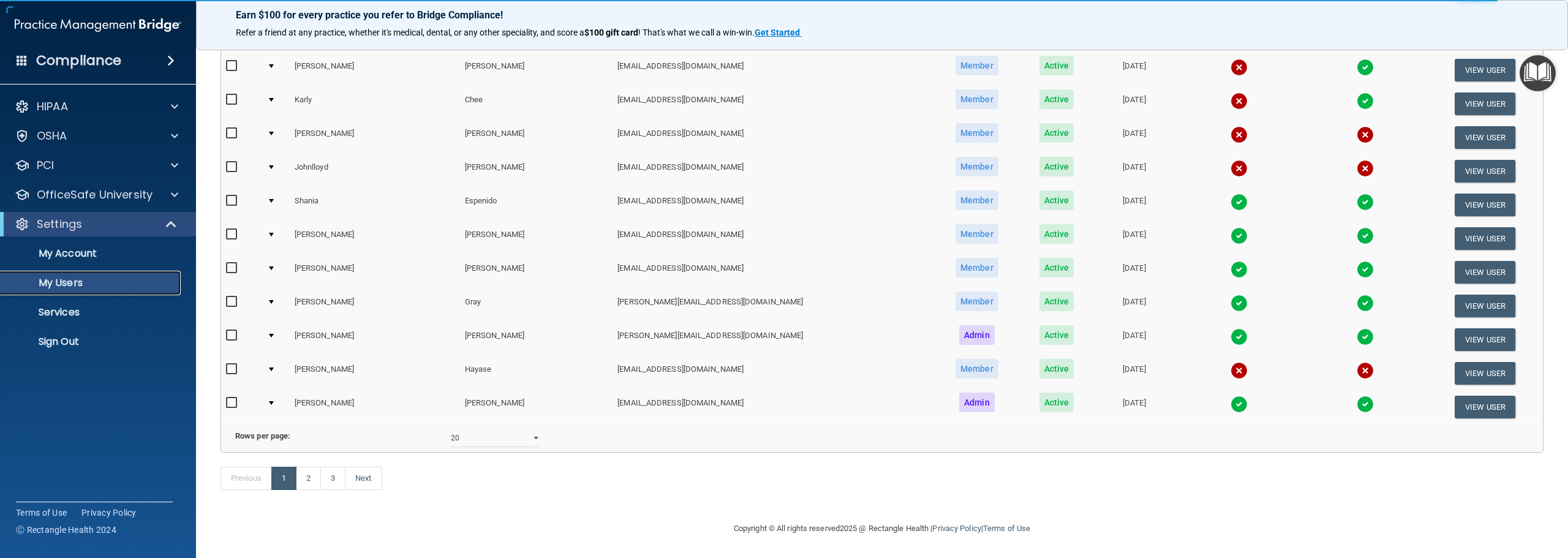
scroll to position [455, 0]
click at [338, 477] on link "3" at bounding box center [332, 478] width 25 height 23
select select "20"
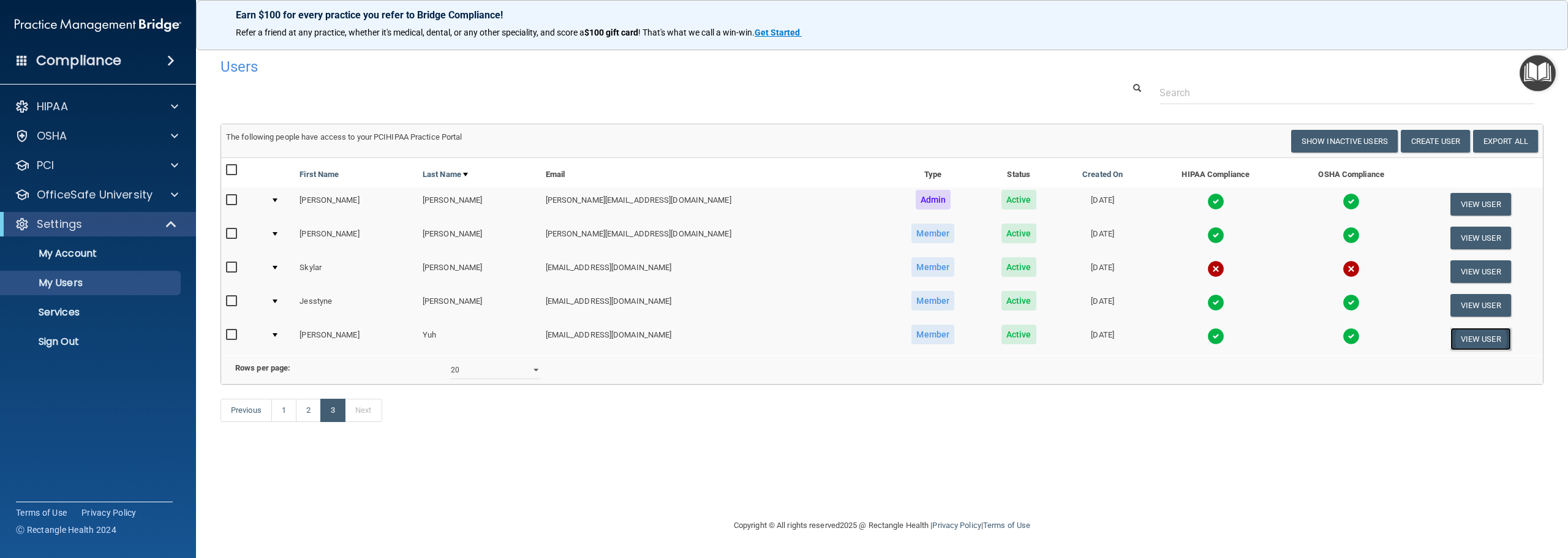
click at [1465, 338] on button "View User" at bounding box center [1480, 338] width 61 height 23
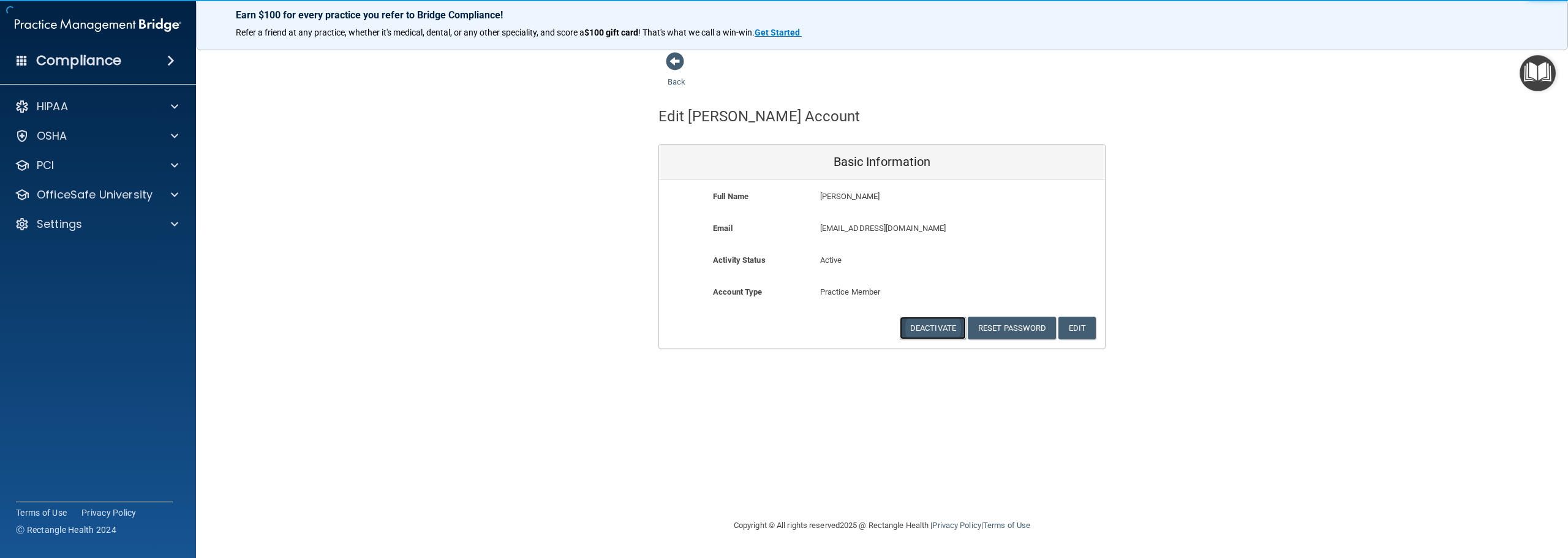
click at [953, 336] on button "Deactivate" at bounding box center [933, 327] width 66 height 23
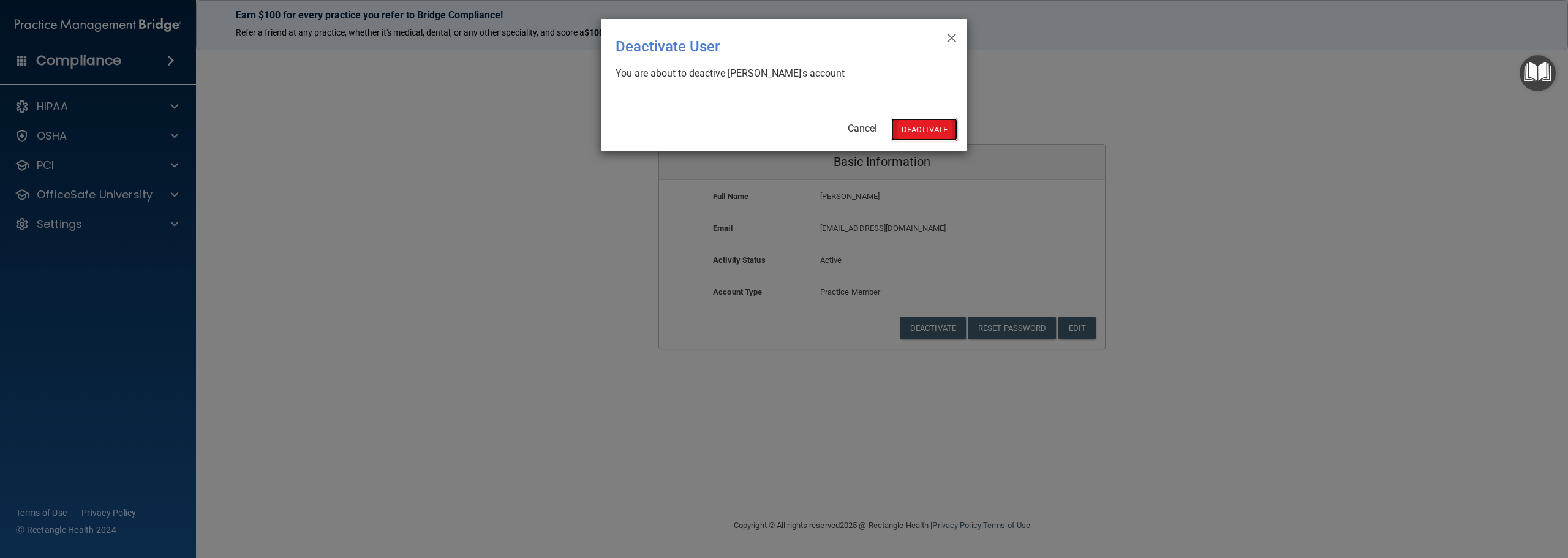
click at [929, 138] on button "Deactivate" at bounding box center [924, 129] width 66 height 23
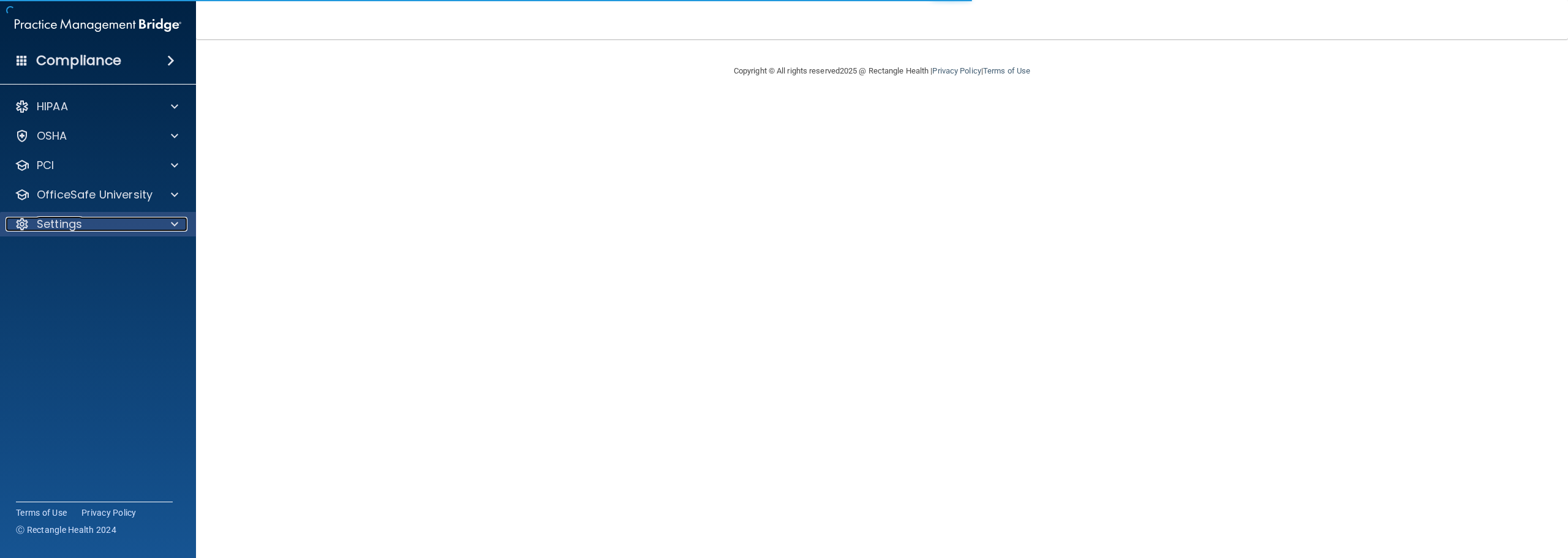
click at [70, 223] on p "Settings" at bounding box center [59, 224] width 45 height 15
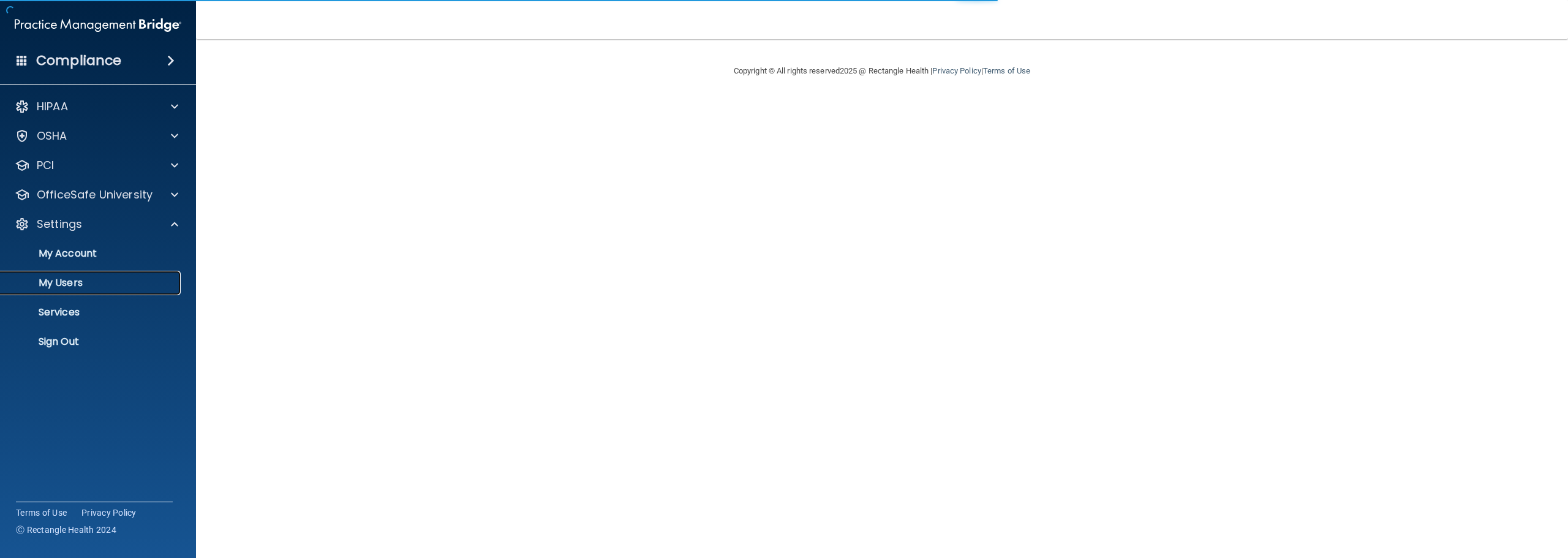
click at [55, 286] on p "My Users" at bounding box center [92, 283] width 167 height 12
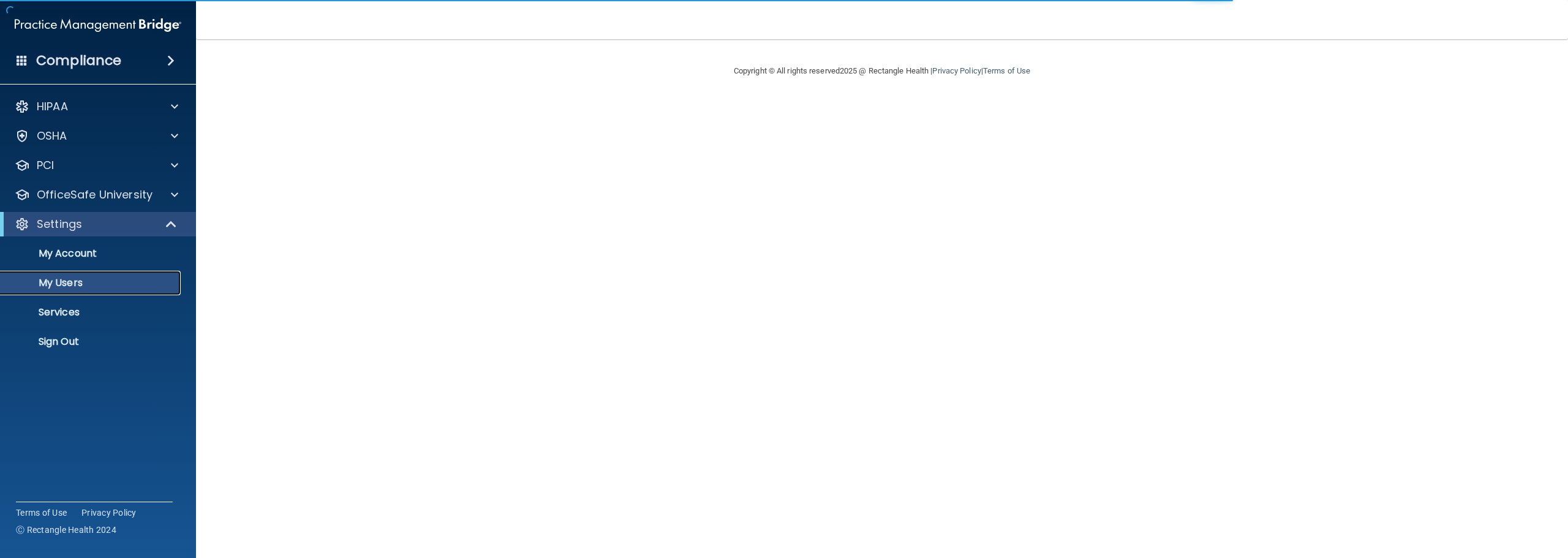
select select "20"
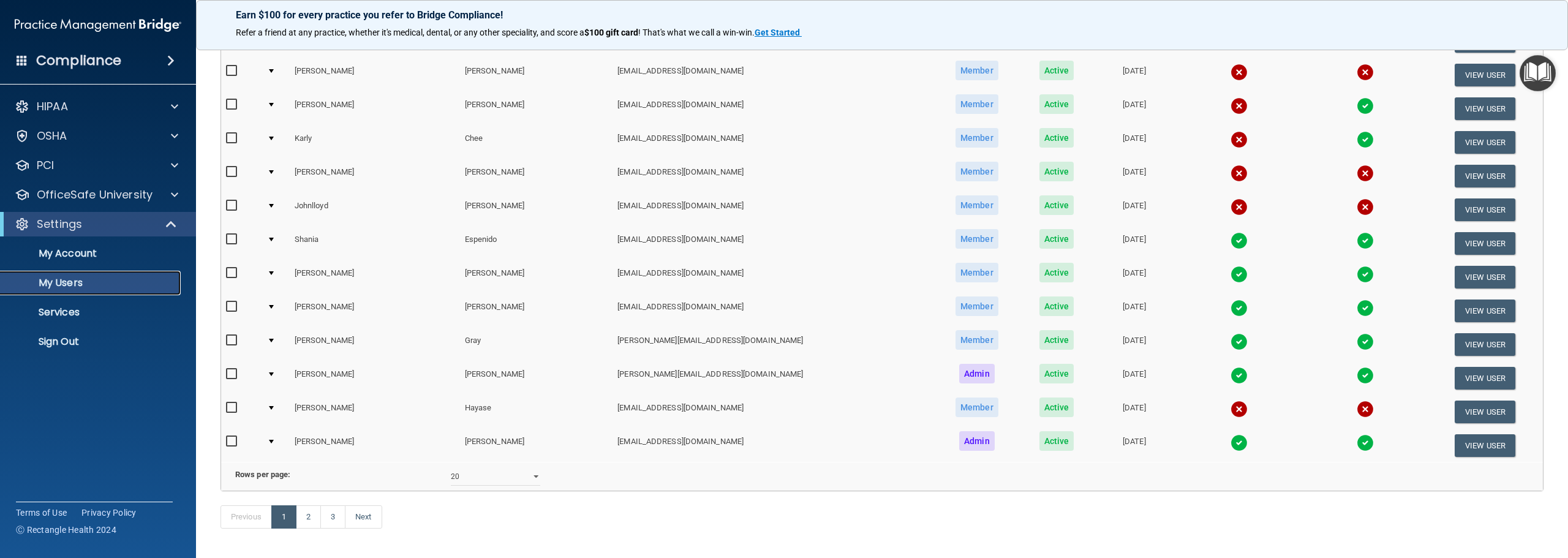
scroll to position [428, 0]
